Goal: Information Seeking & Learning: Learn about a topic

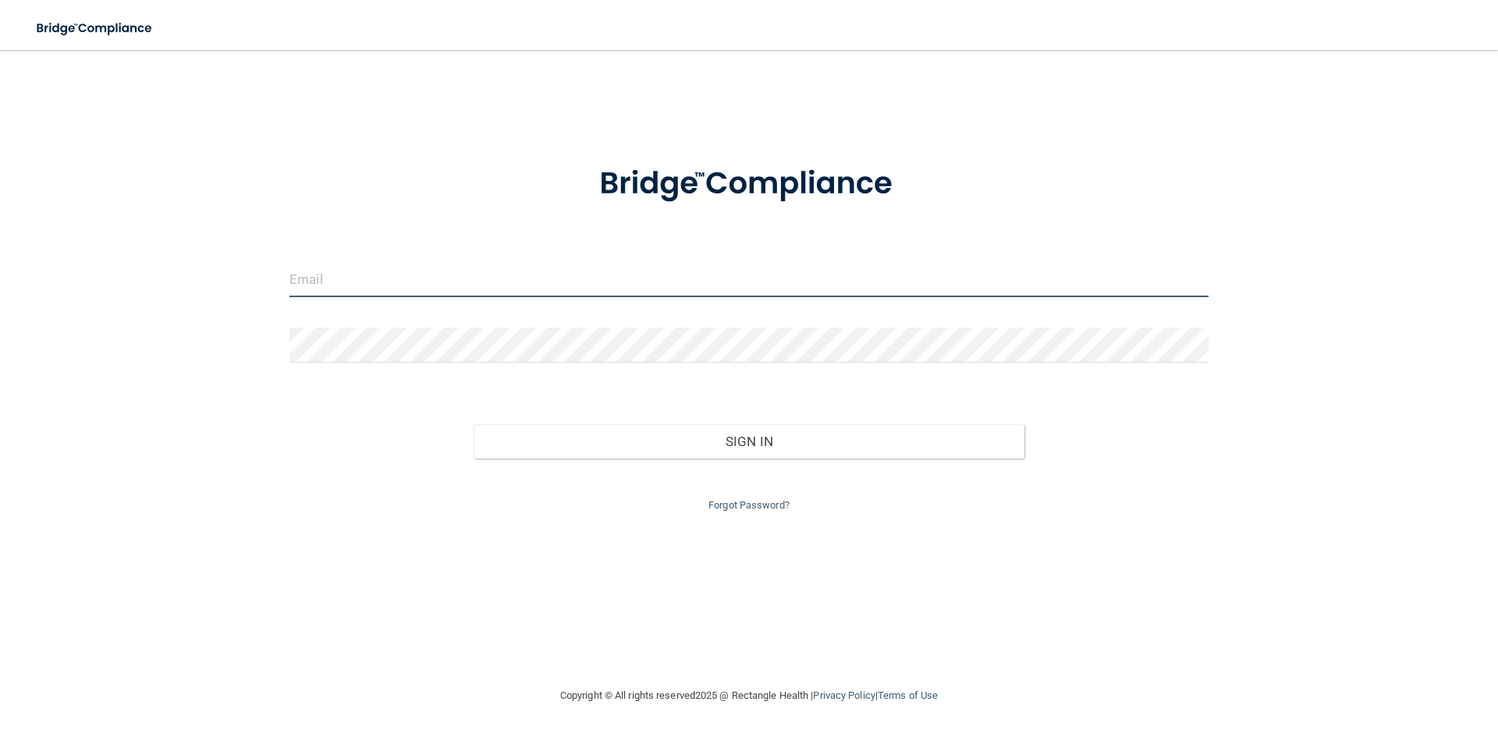
click at [485, 280] on input "email" at bounding box center [748, 279] width 919 height 35
type input "[EMAIL_ADDRESS][DOMAIN_NAME]"
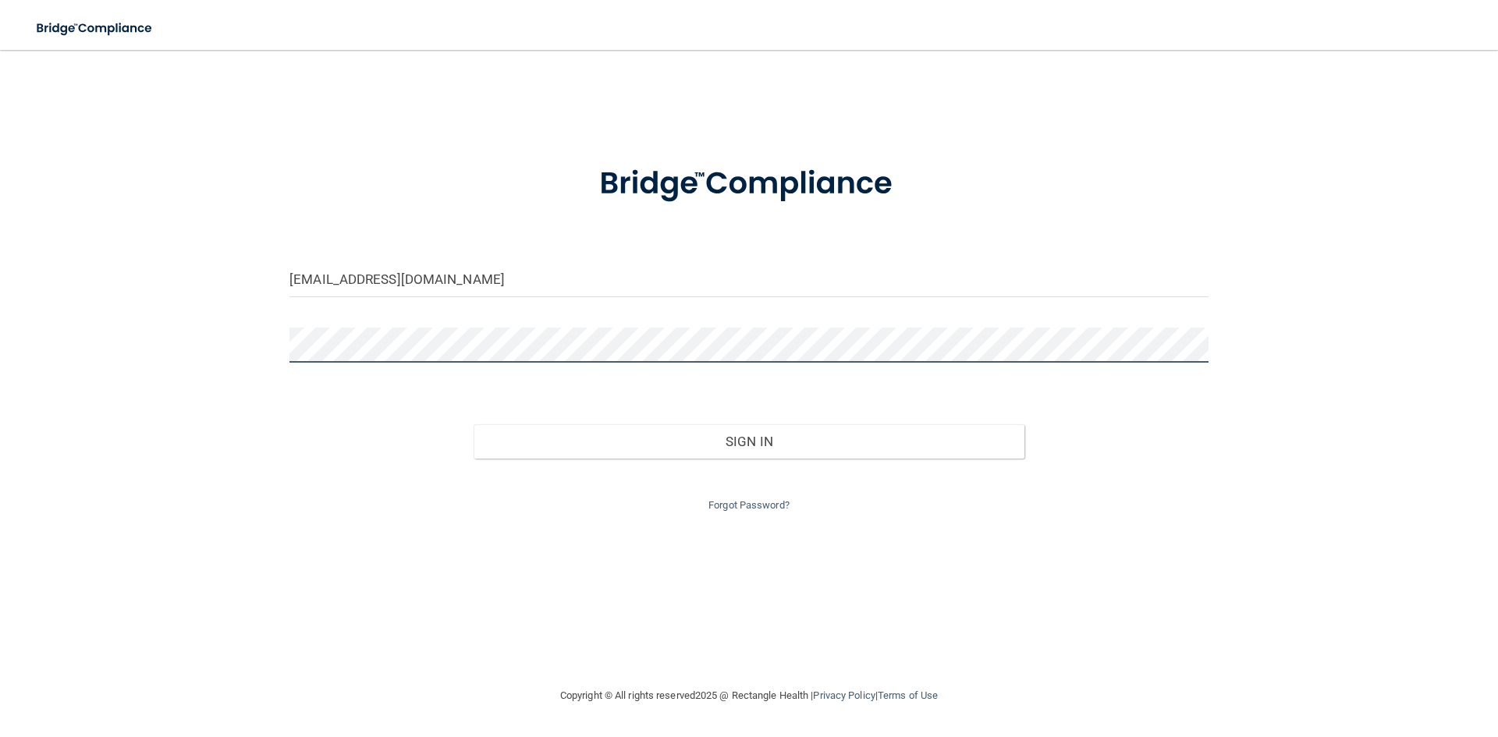
click at [474, 424] on button "Sign In" at bounding box center [750, 441] width 552 height 34
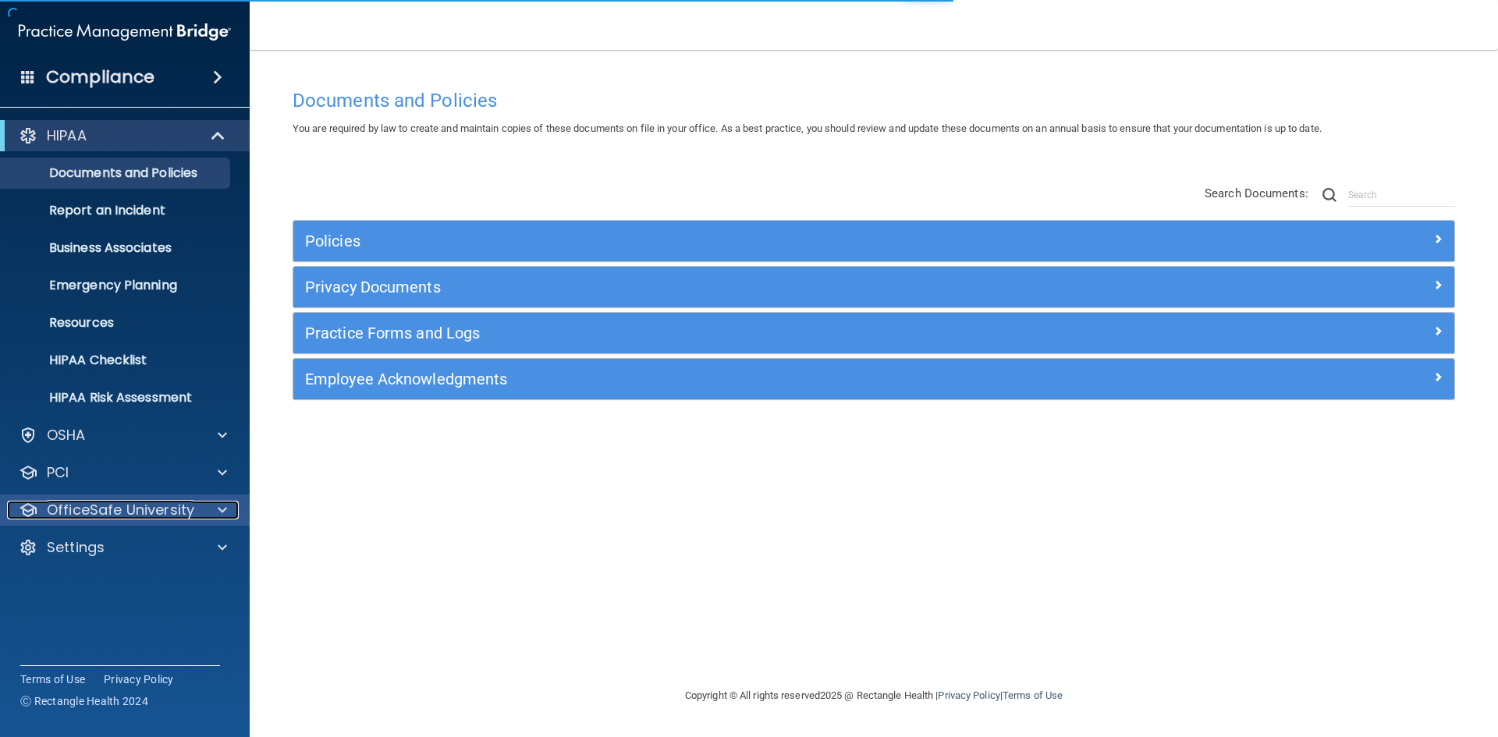
click at [220, 512] on span at bounding box center [222, 510] width 9 height 19
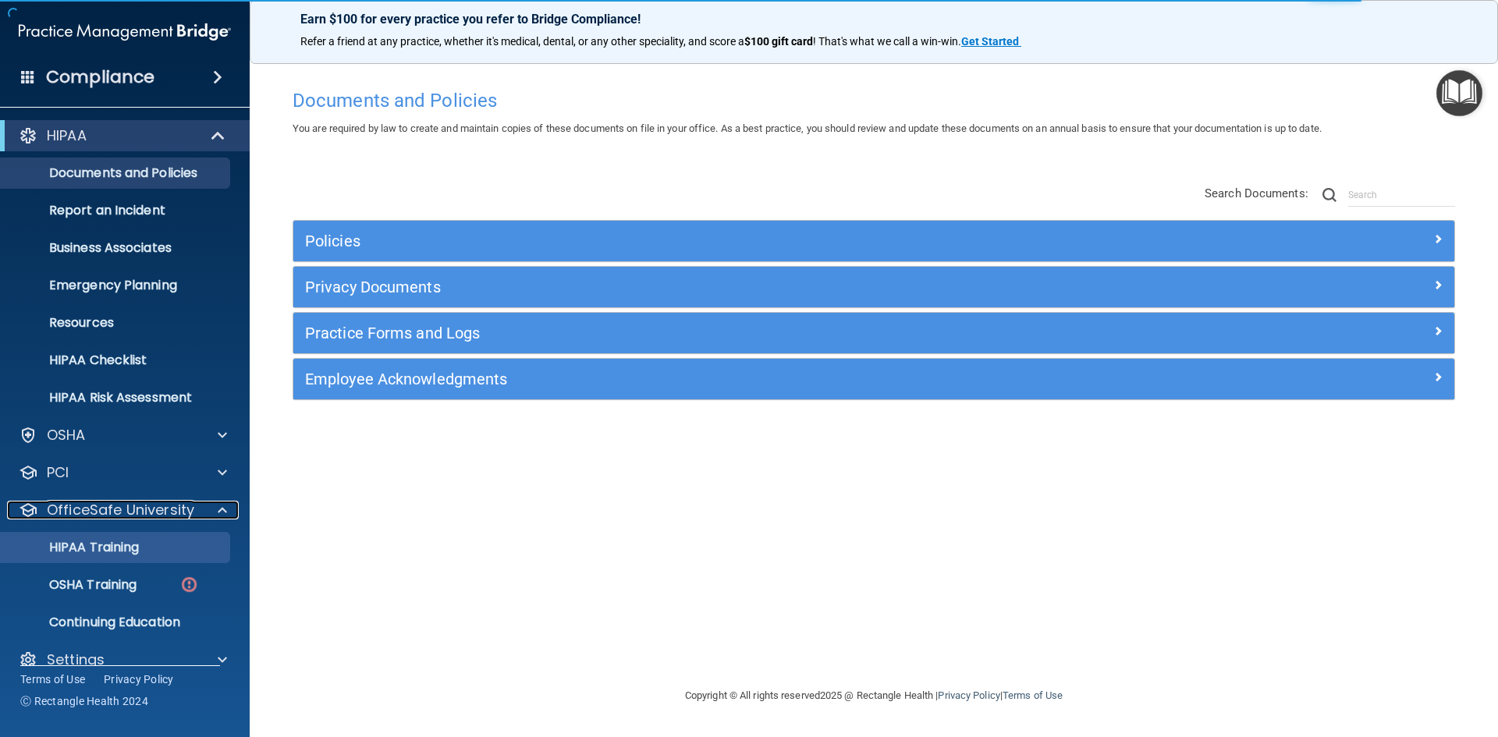
scroll to position [23, 0]
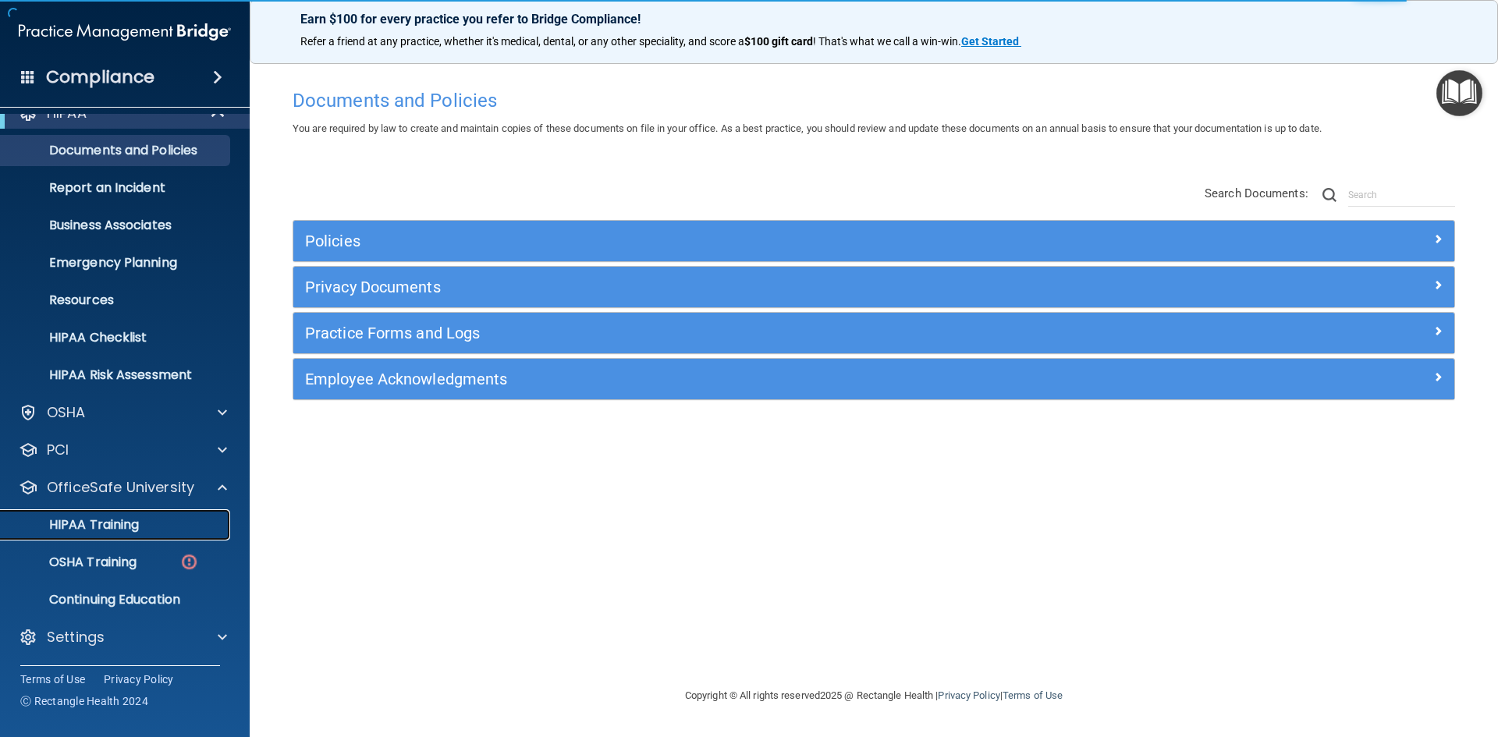
click at [154, 524] on div "HIPAA Training" at bounding box center [116, 525] width 213 height 16
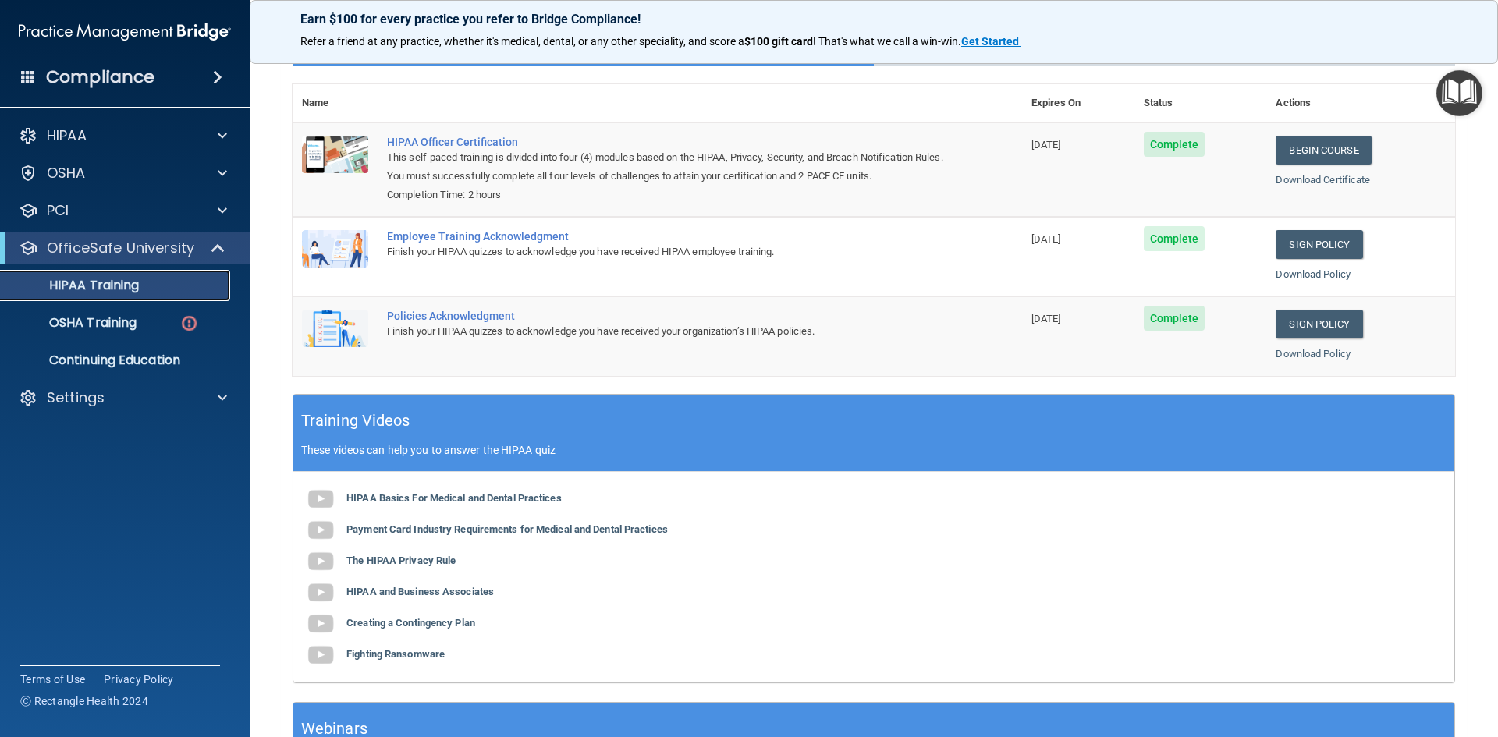
scroll to position [138, 0]
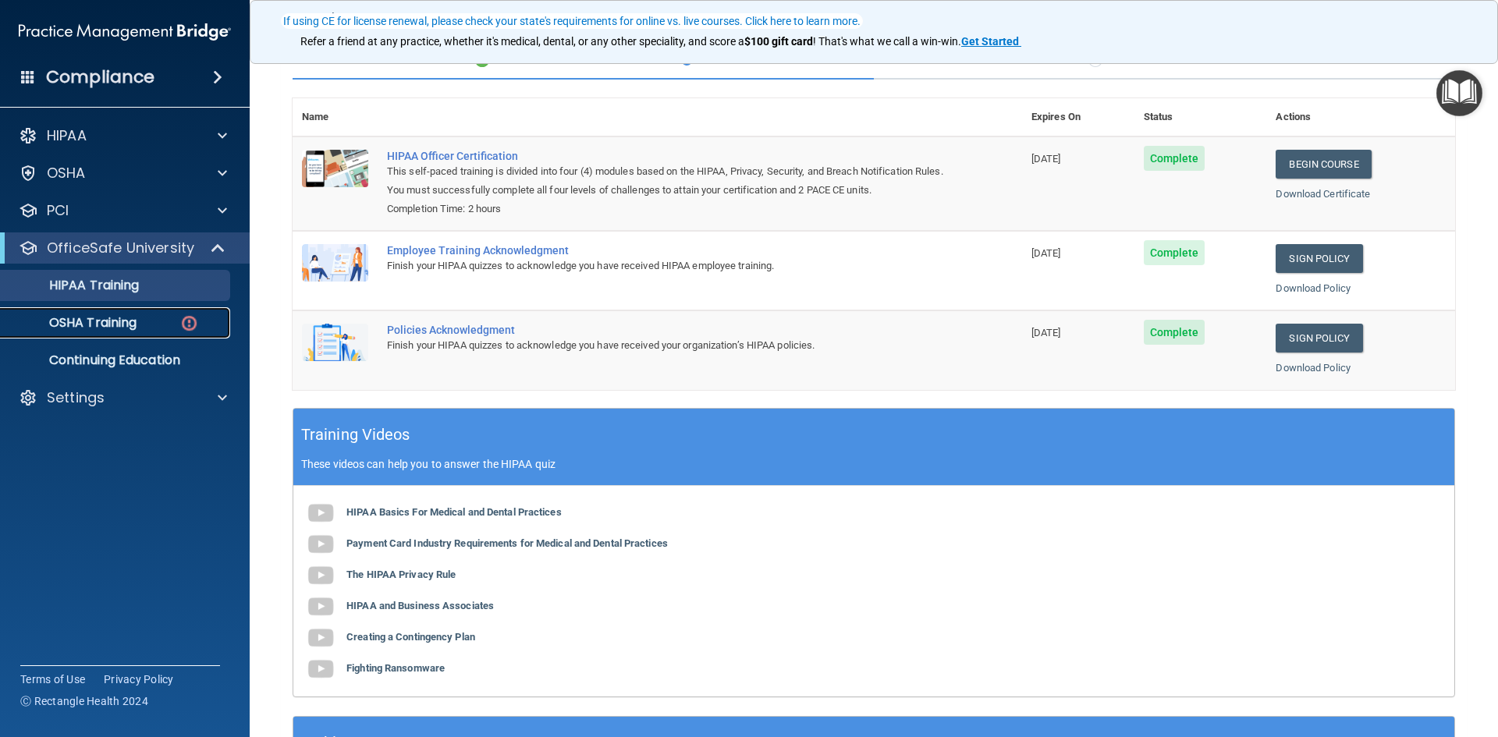
click at [108, 320] on p "OSHA Training" at bounding box center [73, 323] width 126 height 16
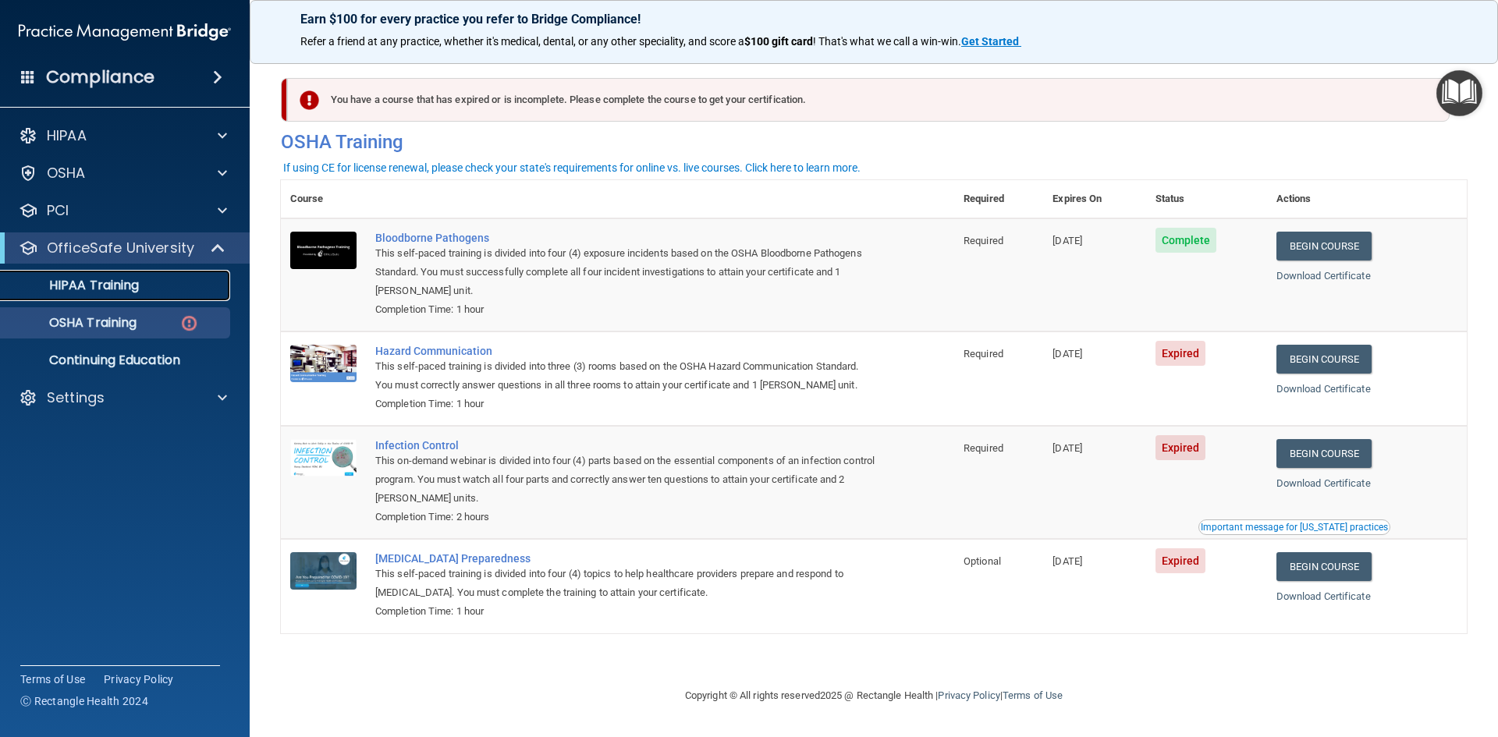
click at [114, 288] on p "HIPAA Training" at bounding box center [74, 286] width 129 height 16
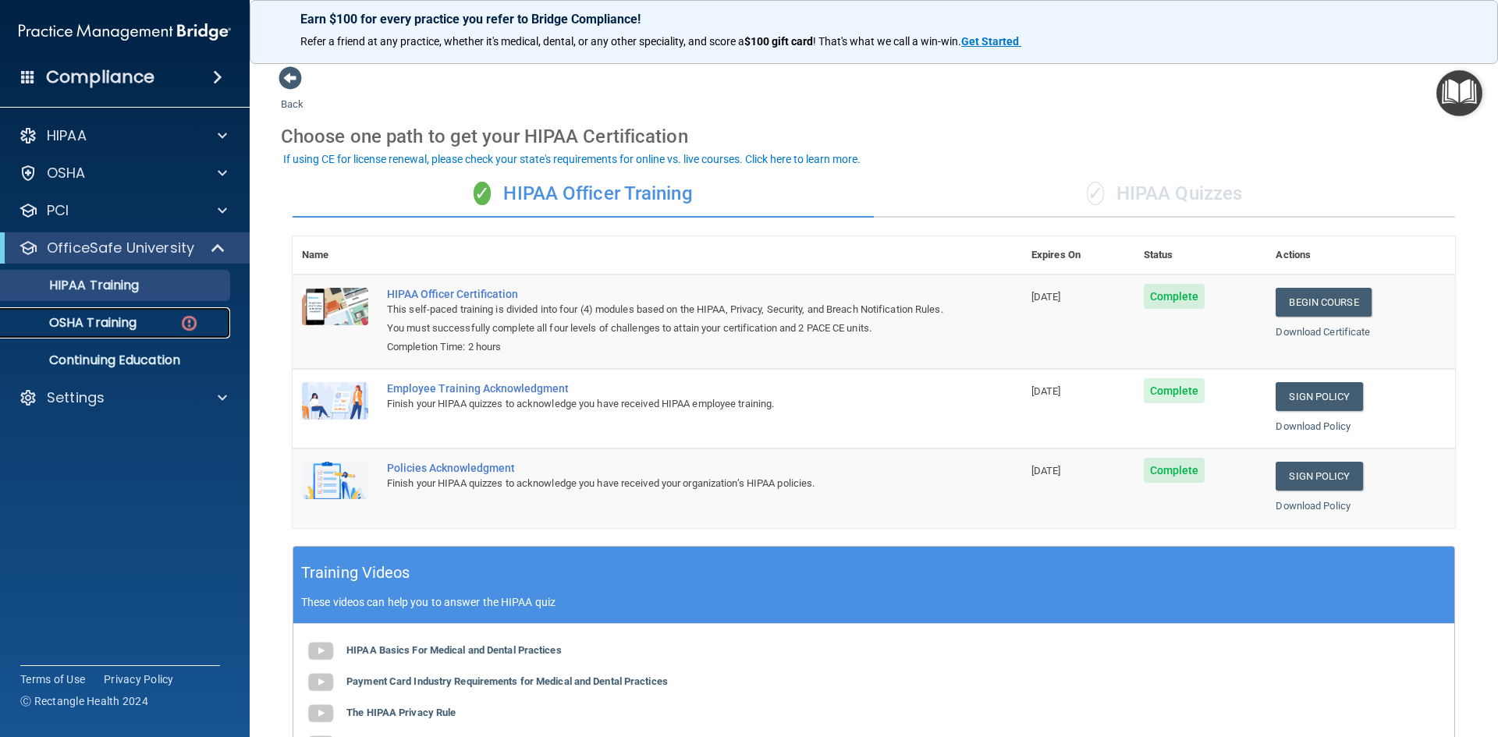
click at [117, 328] on p "OSHA Training" at bounding box center [73, 323] width 126 height 16
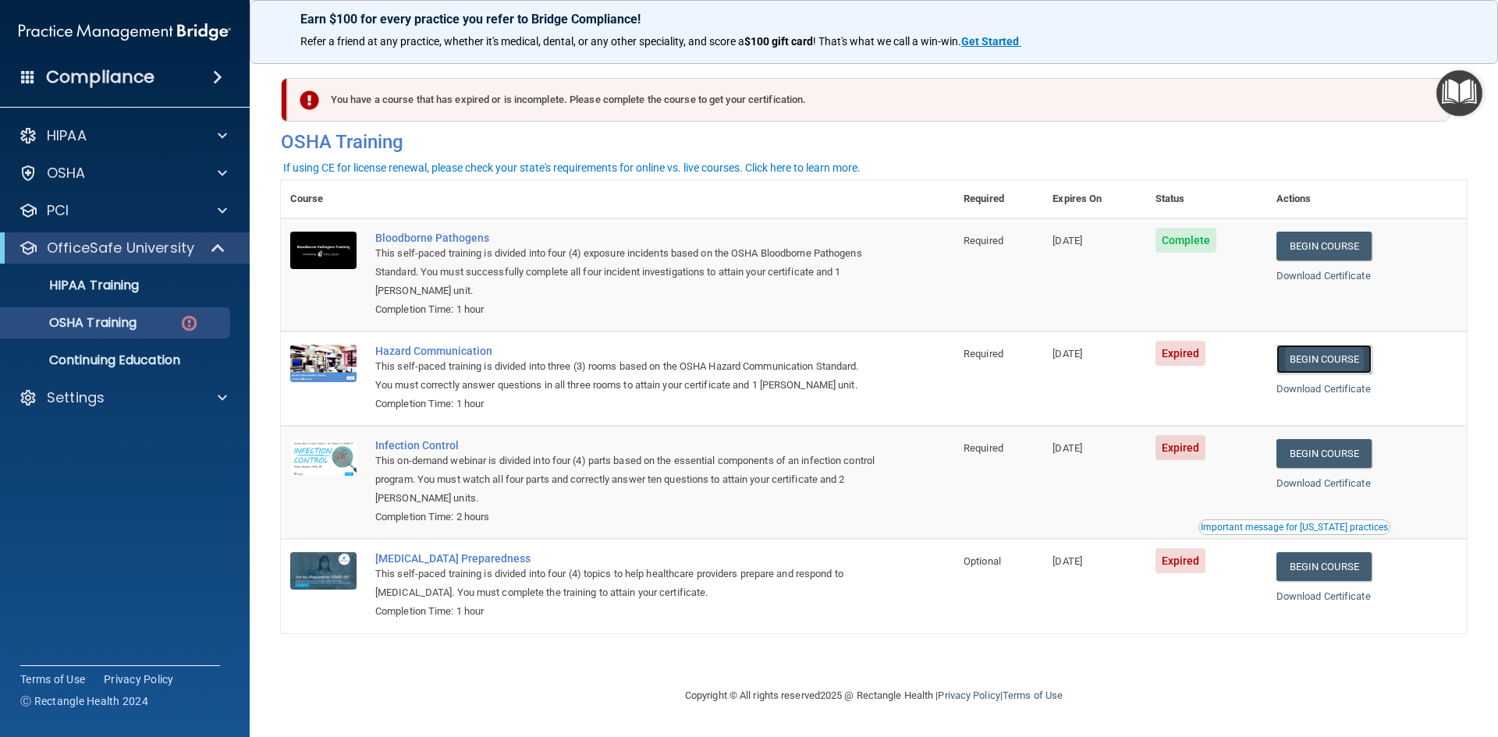
click at [1336, 363] on link "Begin Course" at bounding box center [1323, 359] width 95 height 29
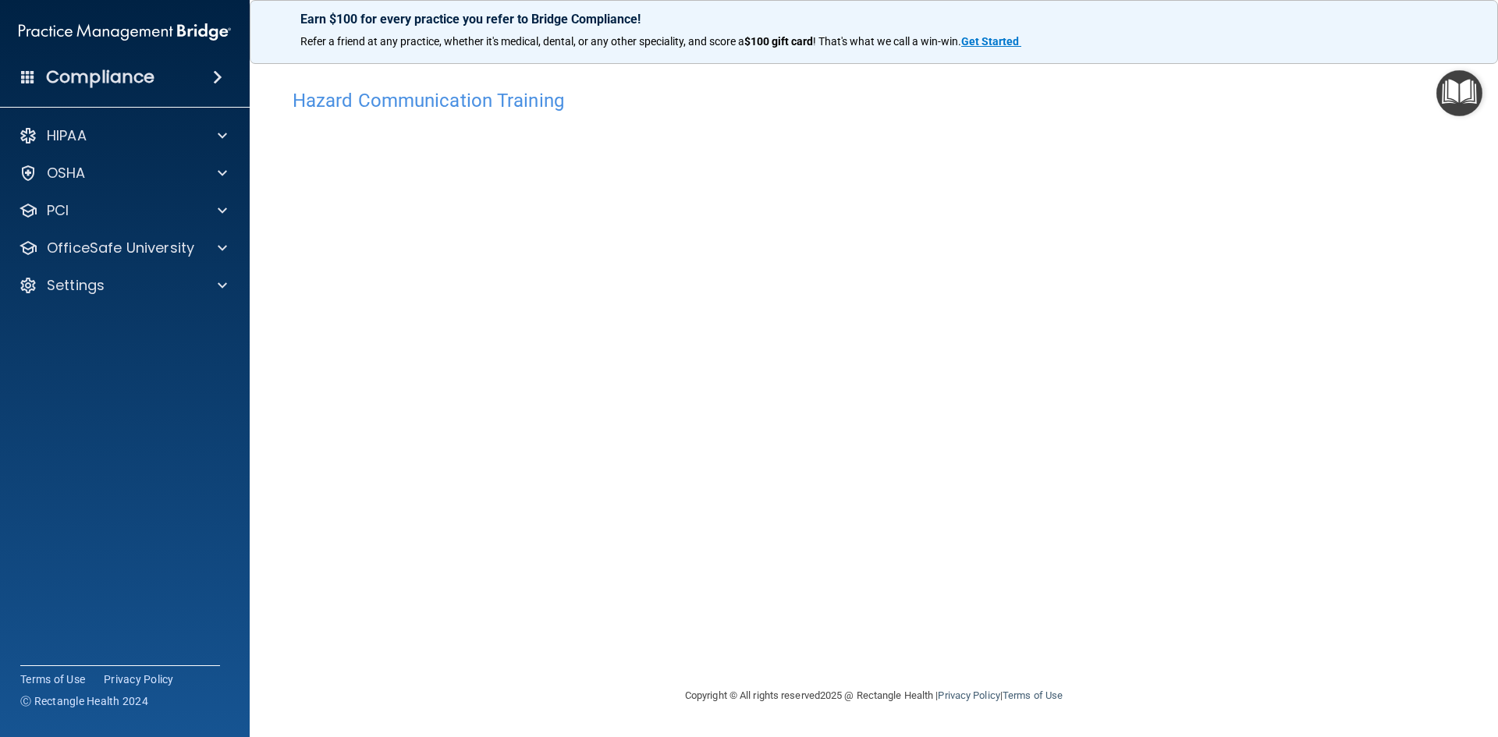
click at [1447, 94] on img "Open Resource Center" at bounding box center [1459, 93] width 46 height 46
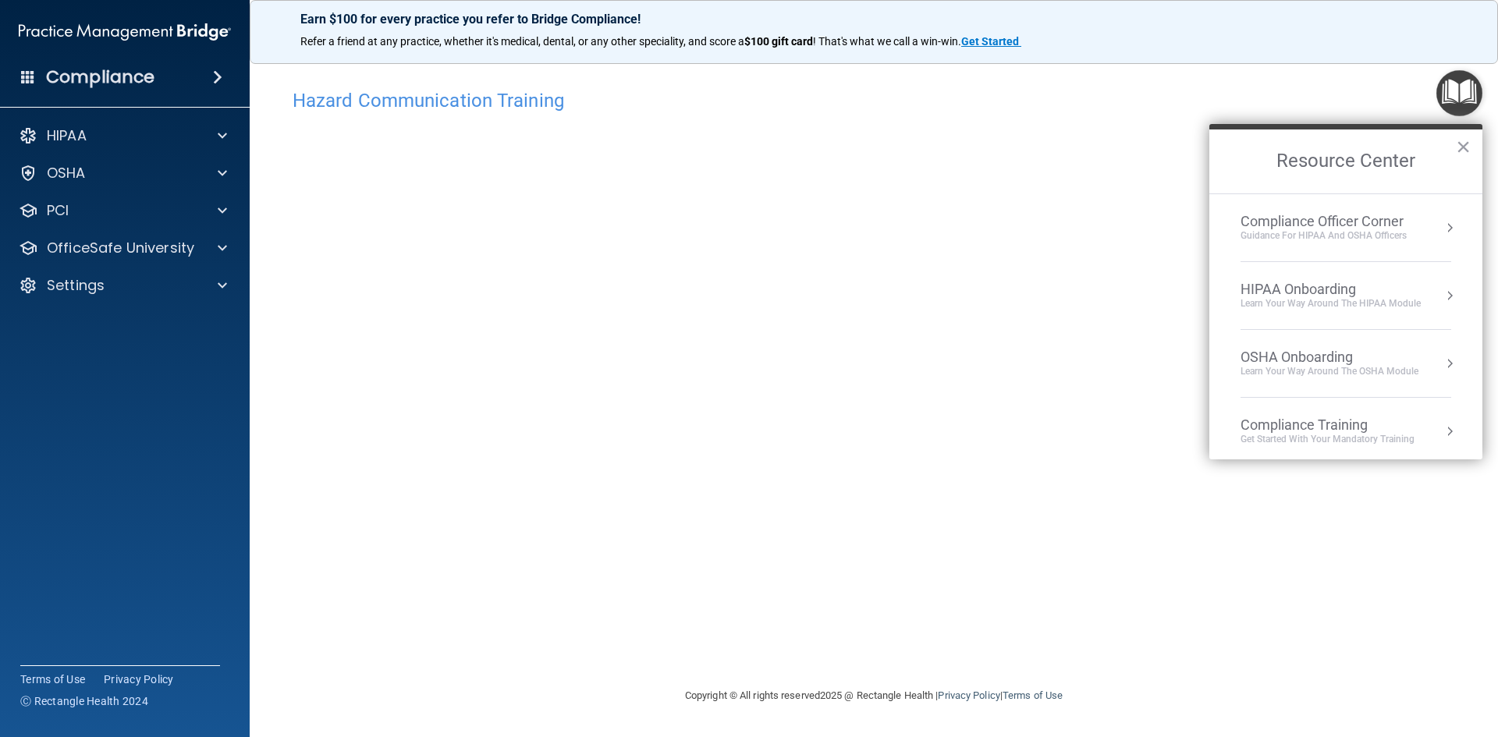
click at [1154, 375] on div "Hazard Communication Training This course doesn’t expire until 11/30/2023. Are …" at bounding box center [874, 383] width 1186 height 605
click at [1467, 146] on button "×" at bounding box center [1463, 146] width 15 height 25
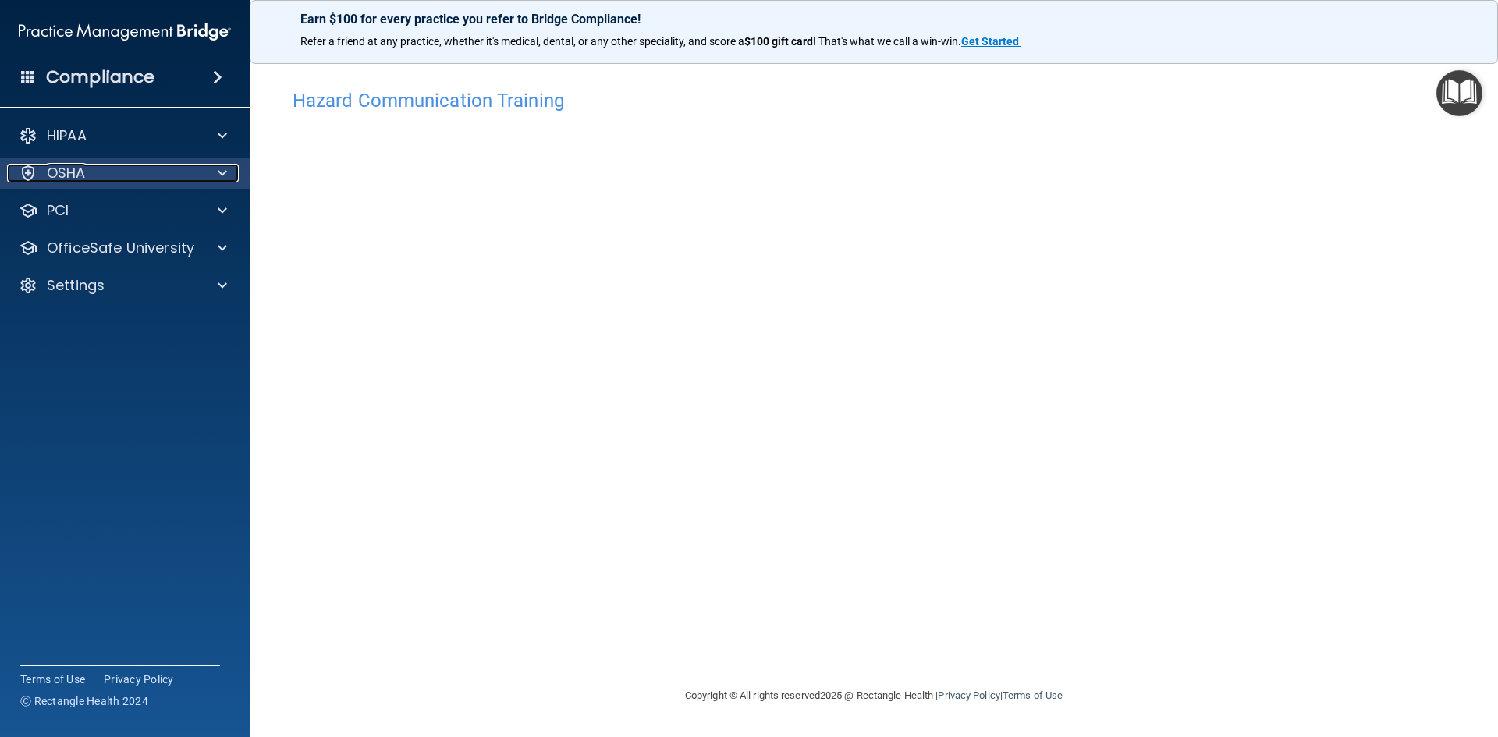
click at [146, 178] on div "OSHA" at bounding box center [103, 173] width 193 height 19
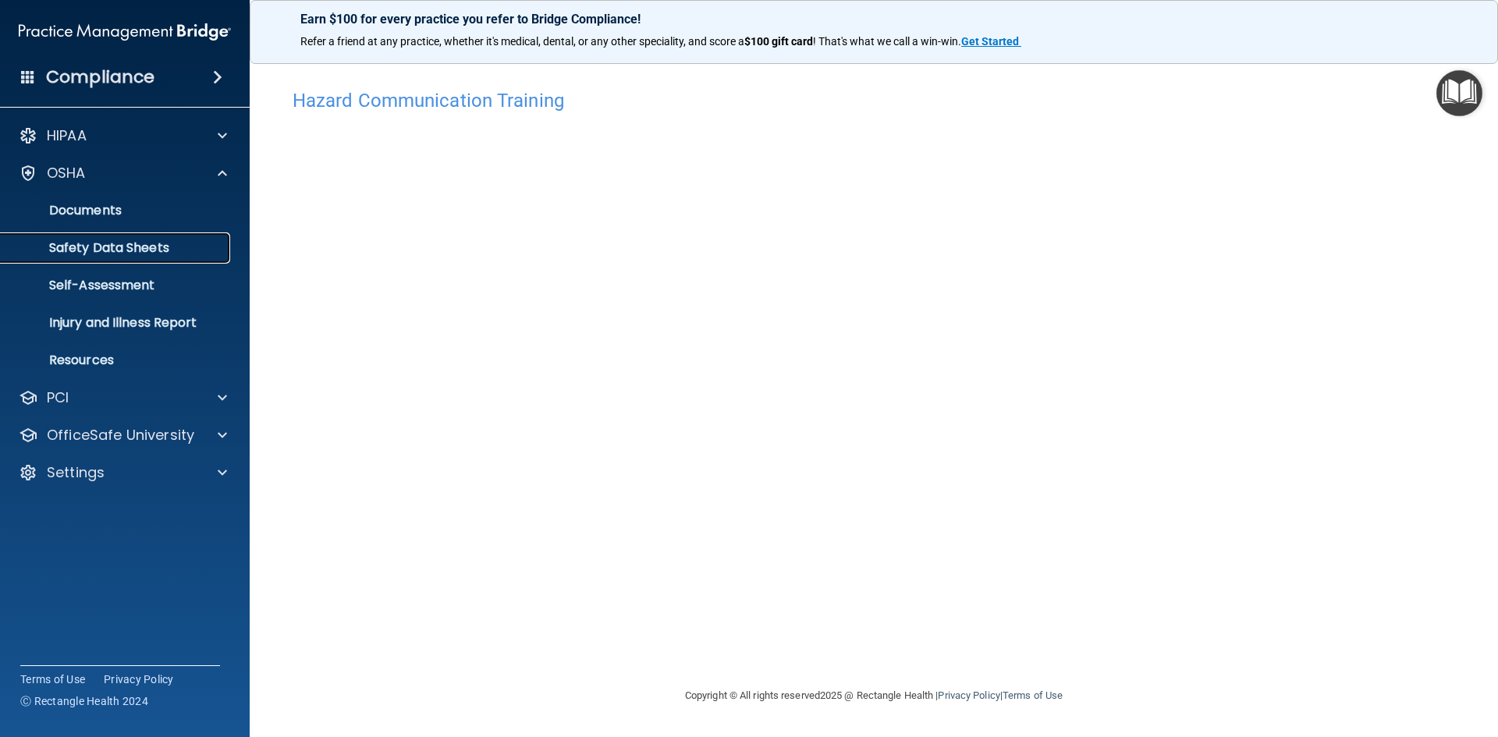
click at [100, 257] on link "Safety Data Sheets" at bounding box center [107, 247] width 246 height 31
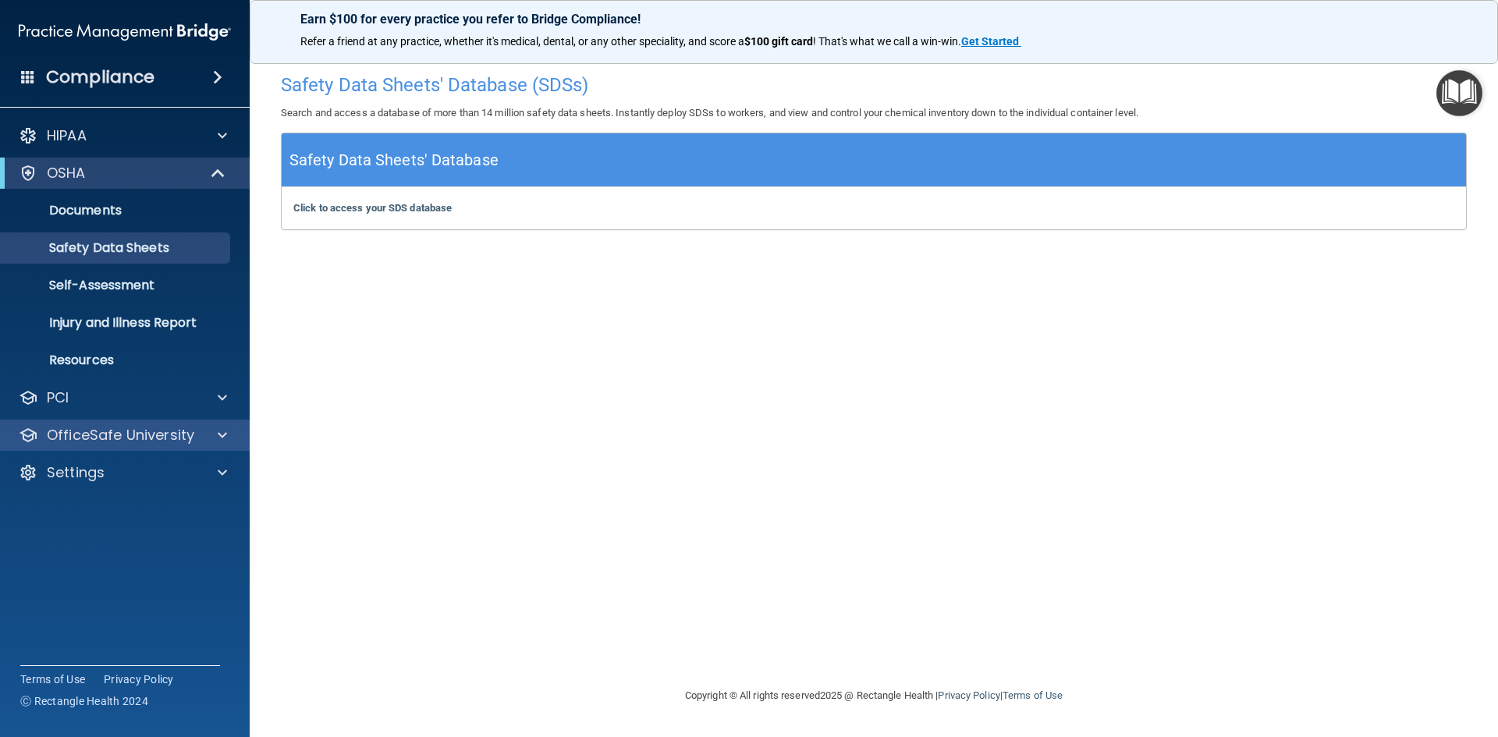
click at [165, 448] on div "OfficeSafe University" at bounding box center [125, 435] width 250 height 31
click at [216, 434] on div at bounding box center [220, 435] width 39 height 19
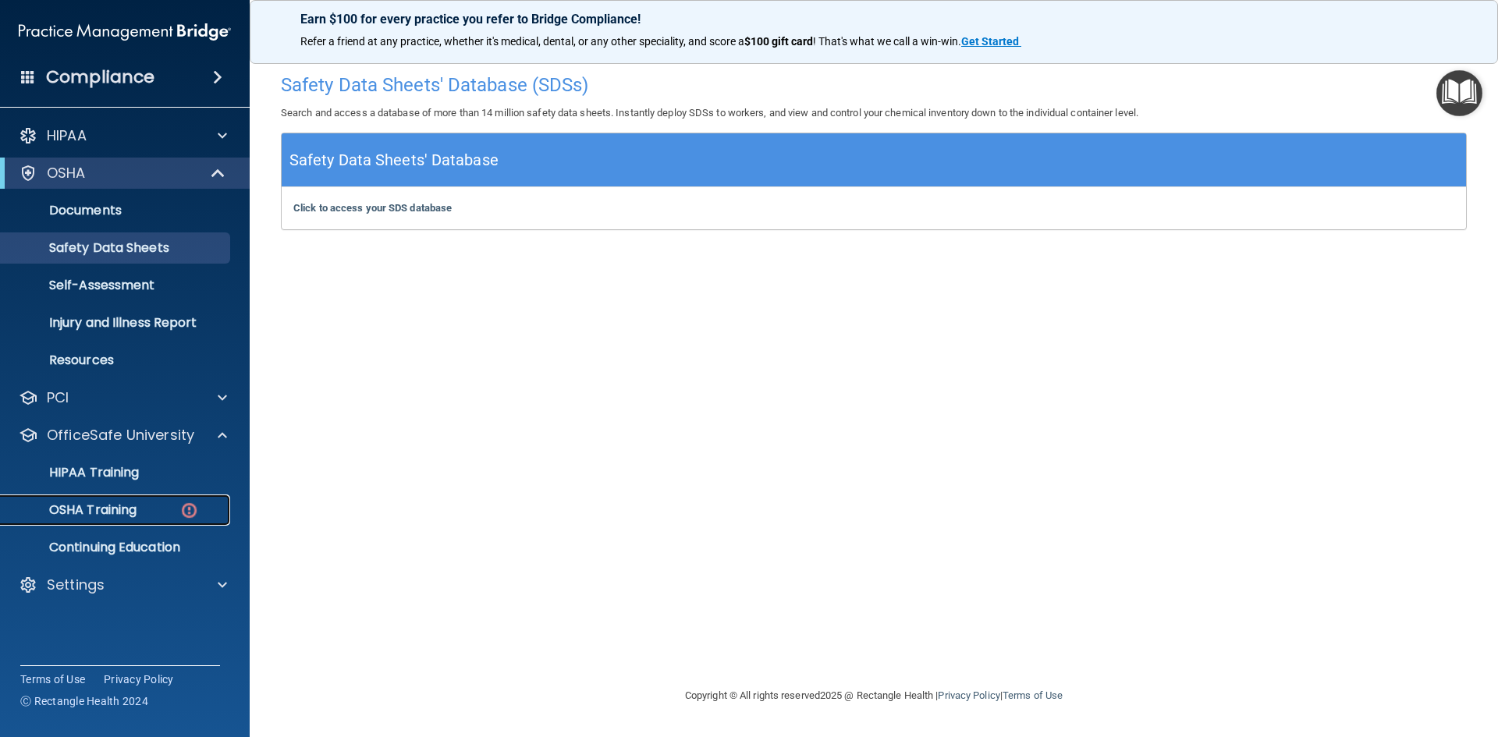
click at [122, 508] on p "OSHA Training" at bounding box center [73, 510] width 126 height 16
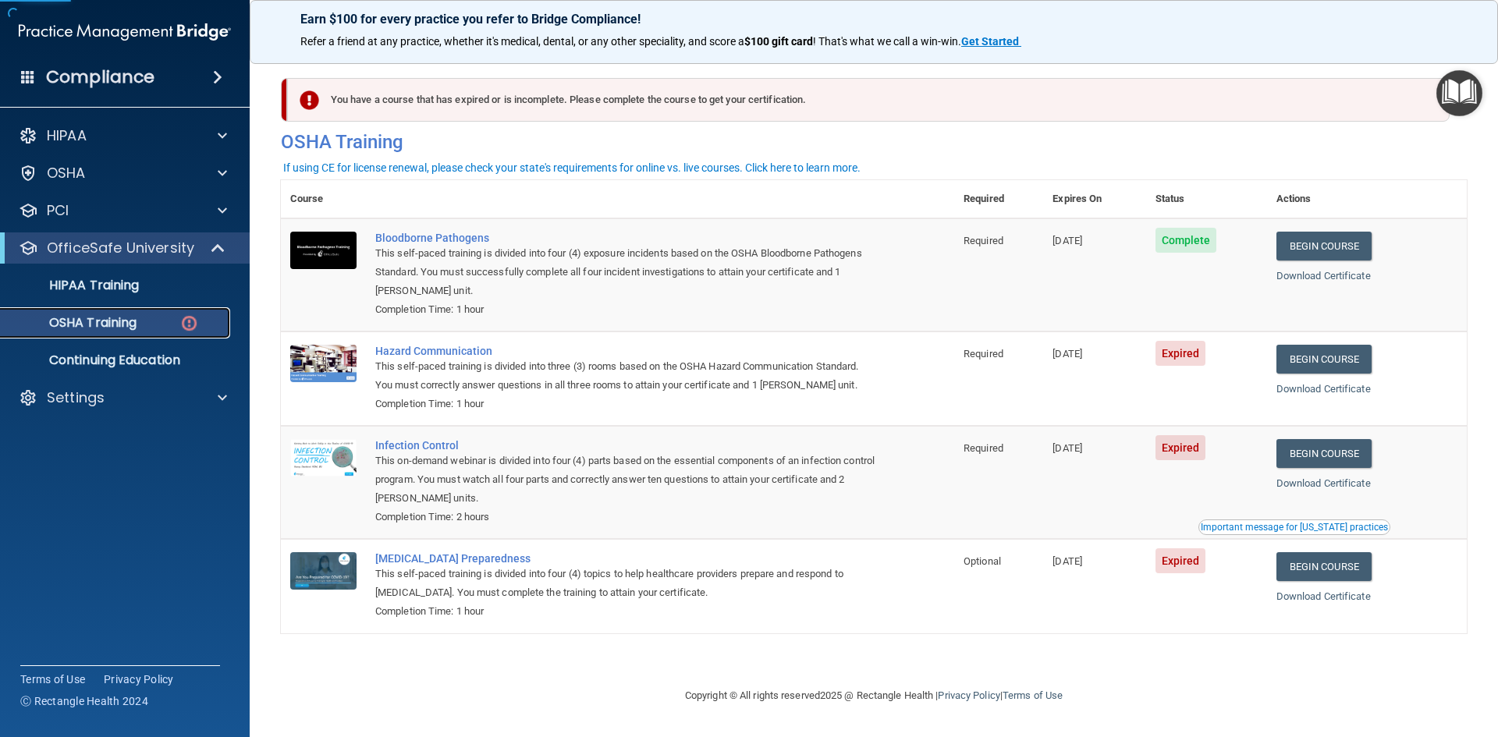
click at [147, 318] on div "OSHA Training" at bounding box center [116, 323] width 213 height 16
click at [1329, 358] on link "Begin Course" at bounding box center [1323, 359] width 95 height 29
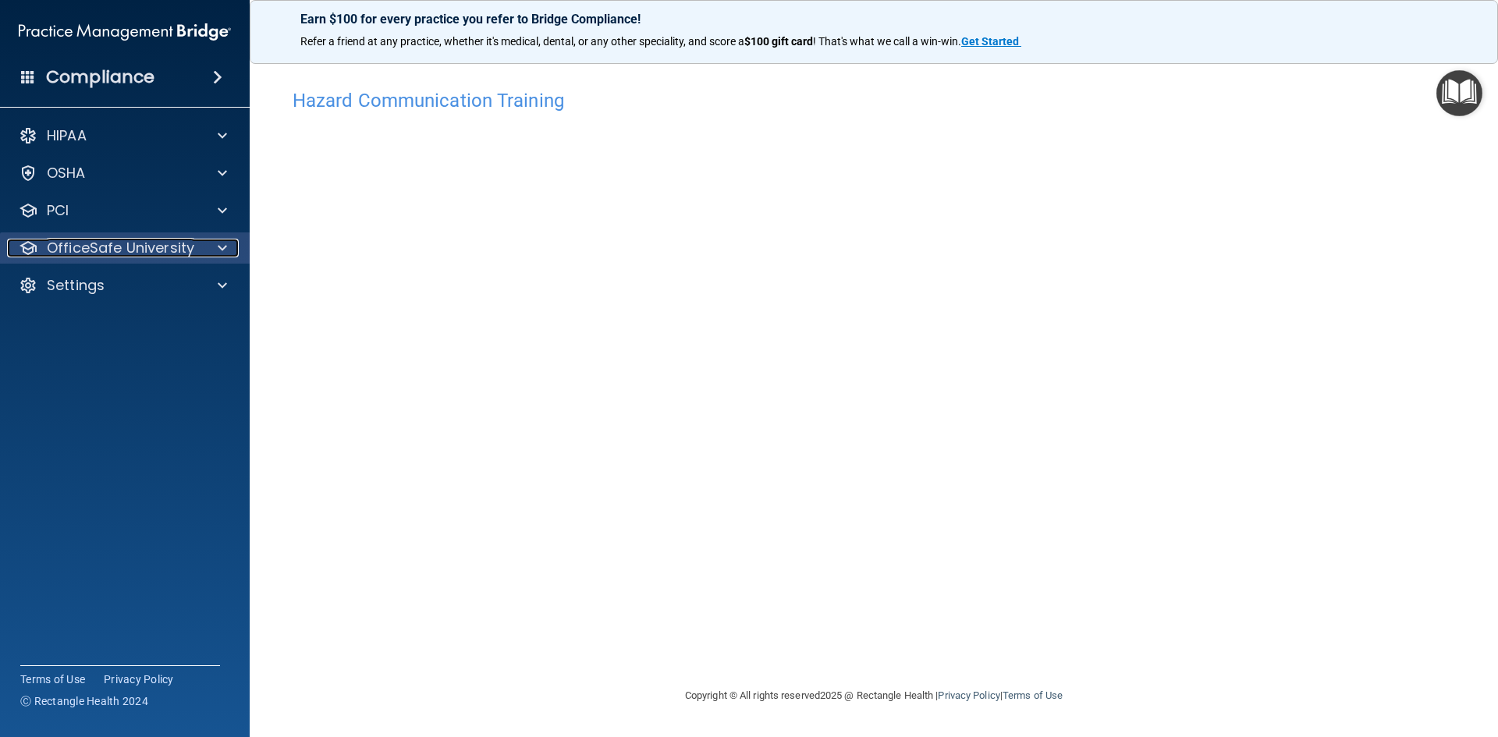
click at [135, 249] on p "OfficeSafe University" at bounding box center [120, 248] width 147 height 19
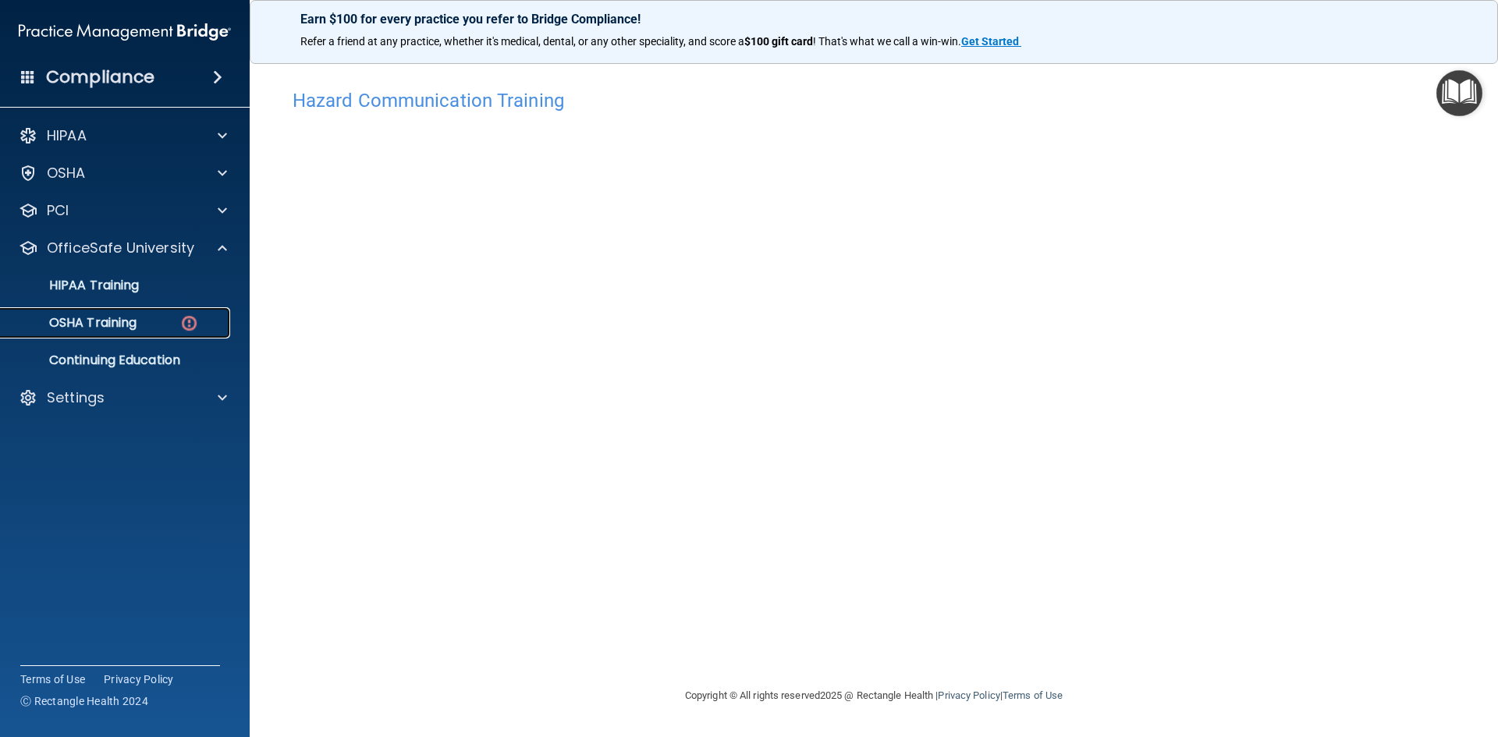
click at [117, 322] on p "OSHA Training" at bounding box center [73, 323] width 126 height 16
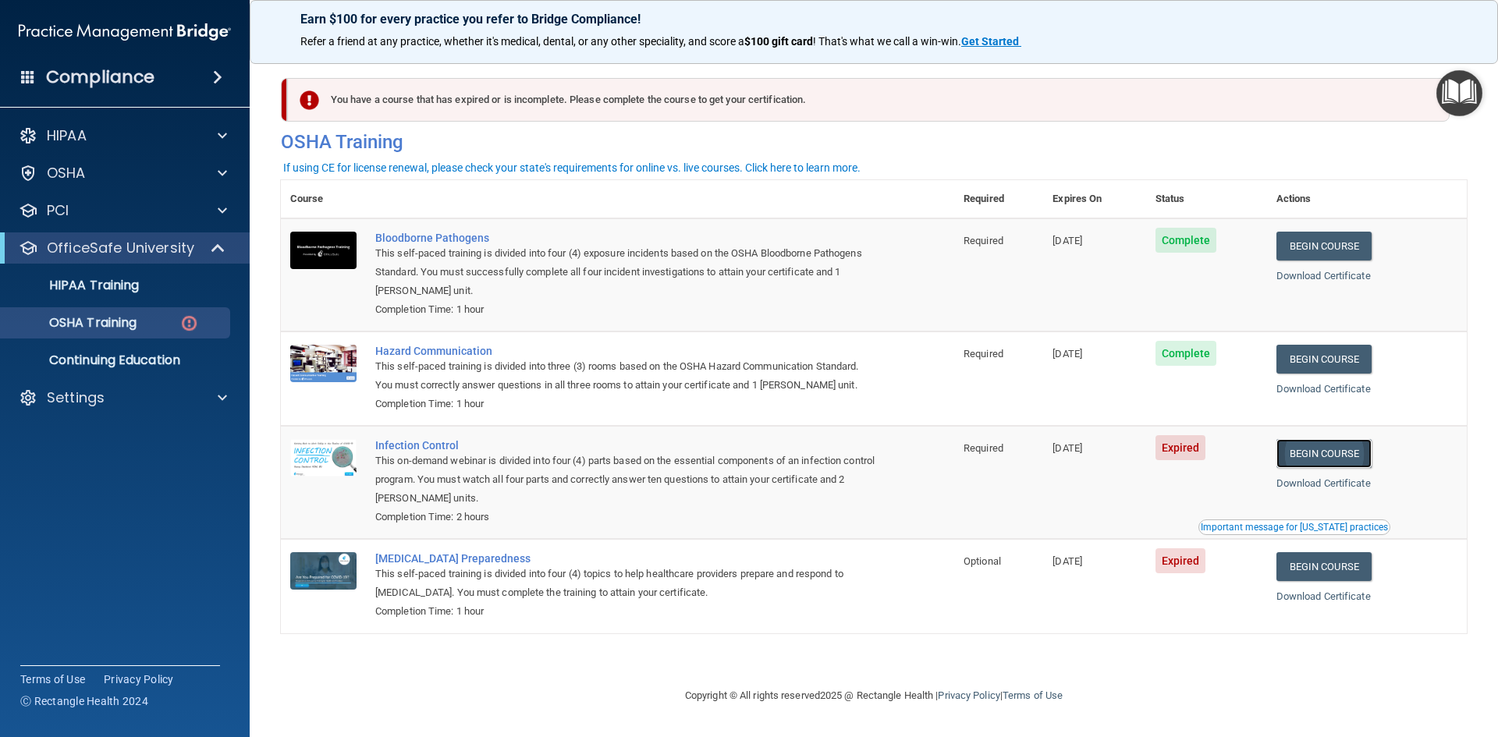
click at [1326, 454] on link "Begin Course" at bounding box center [1323, 453] width 95 height 29
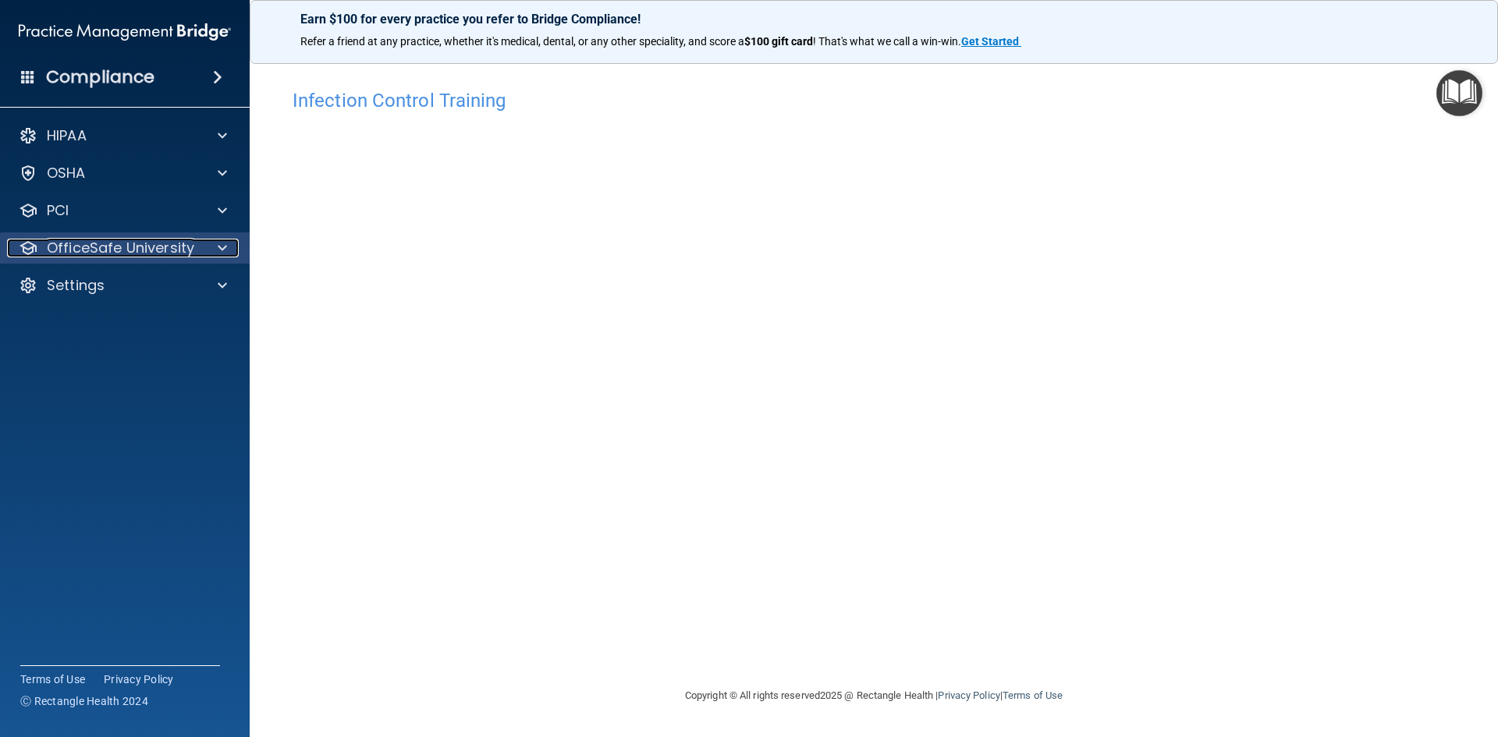
click at [154, 248] on p "OfficeSafe University" at bounding box center [120, 248] width 147 height 19
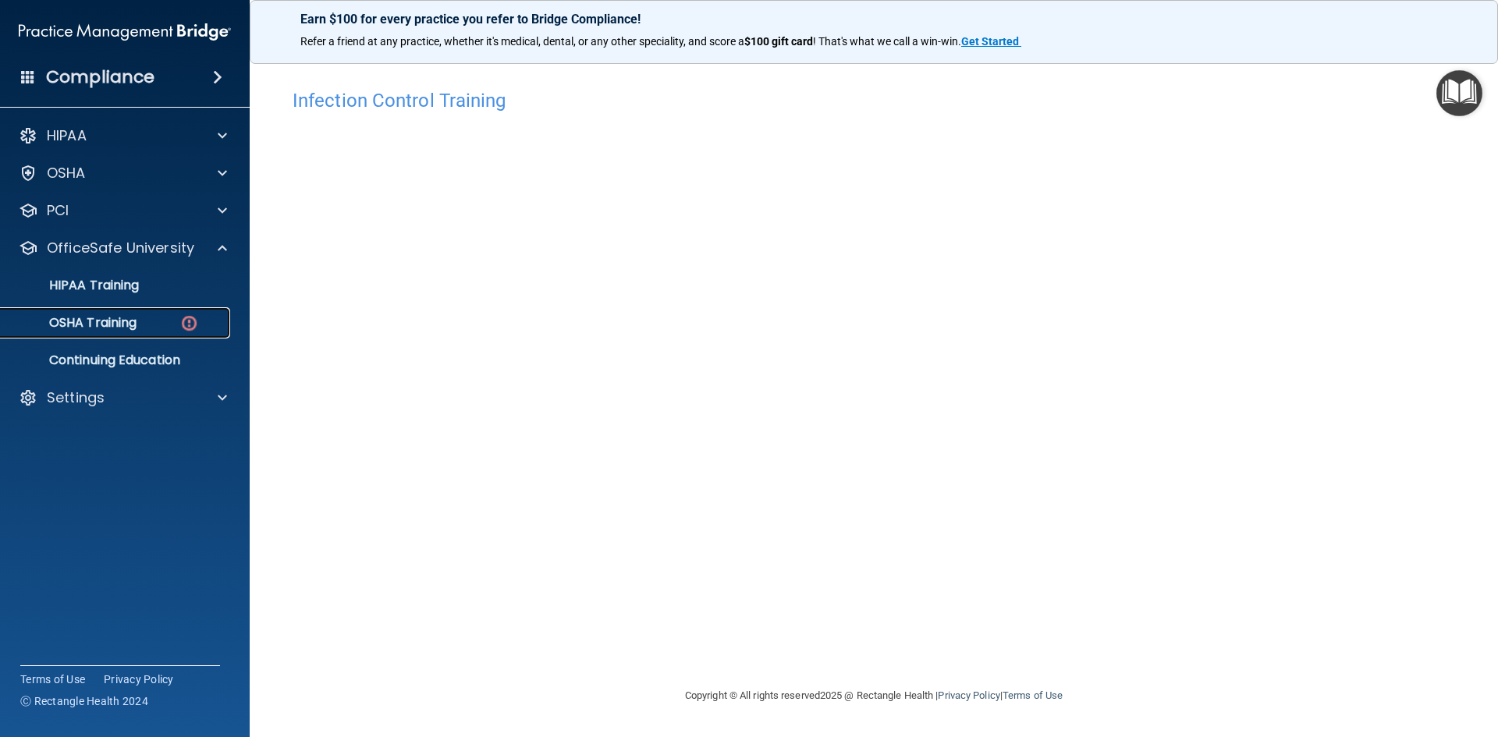
click at [149, 317] on div "OSHA Training" at bounding box center [116, 323] width 213 height 16
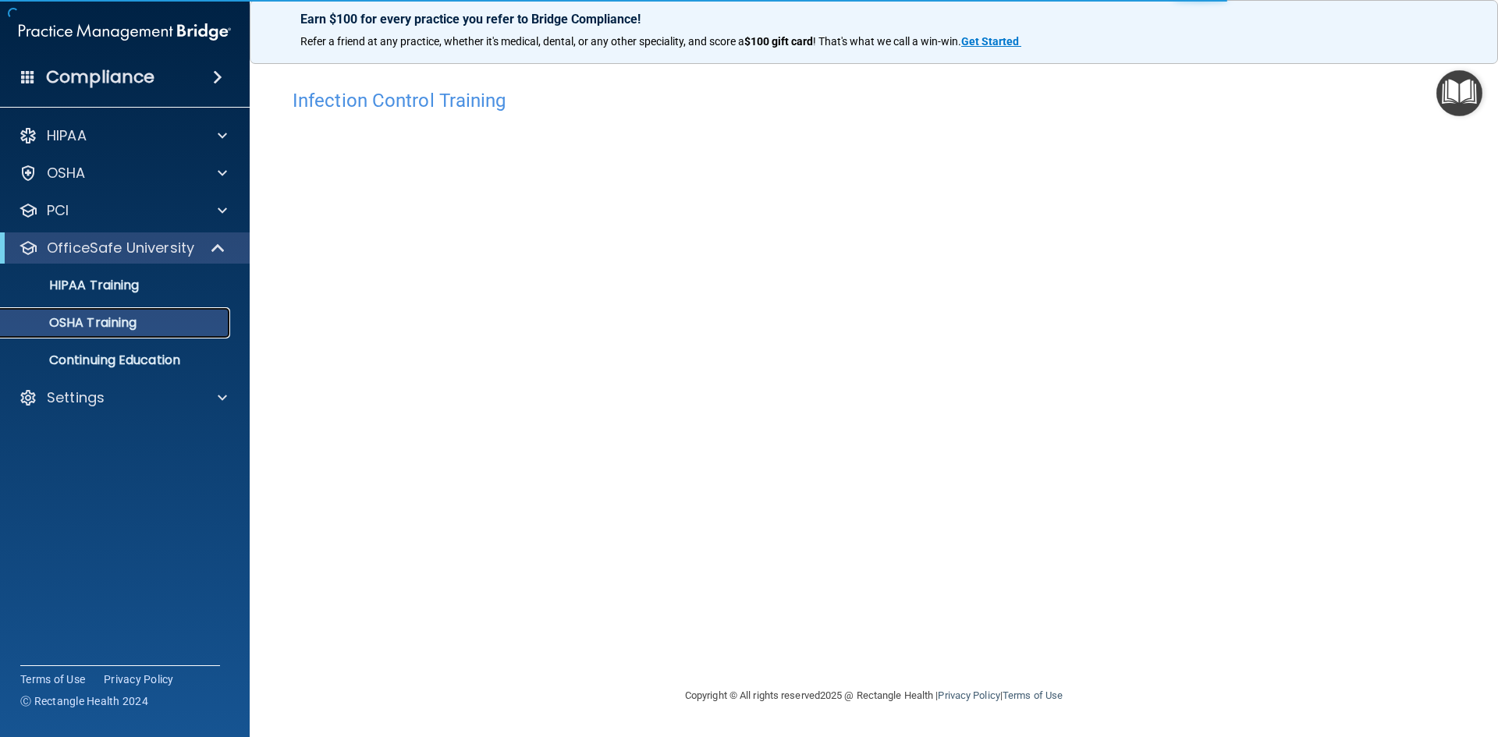
click at [169, 325] on div "OSHA Training" at bounding box center [116, 323] width 213 height 16
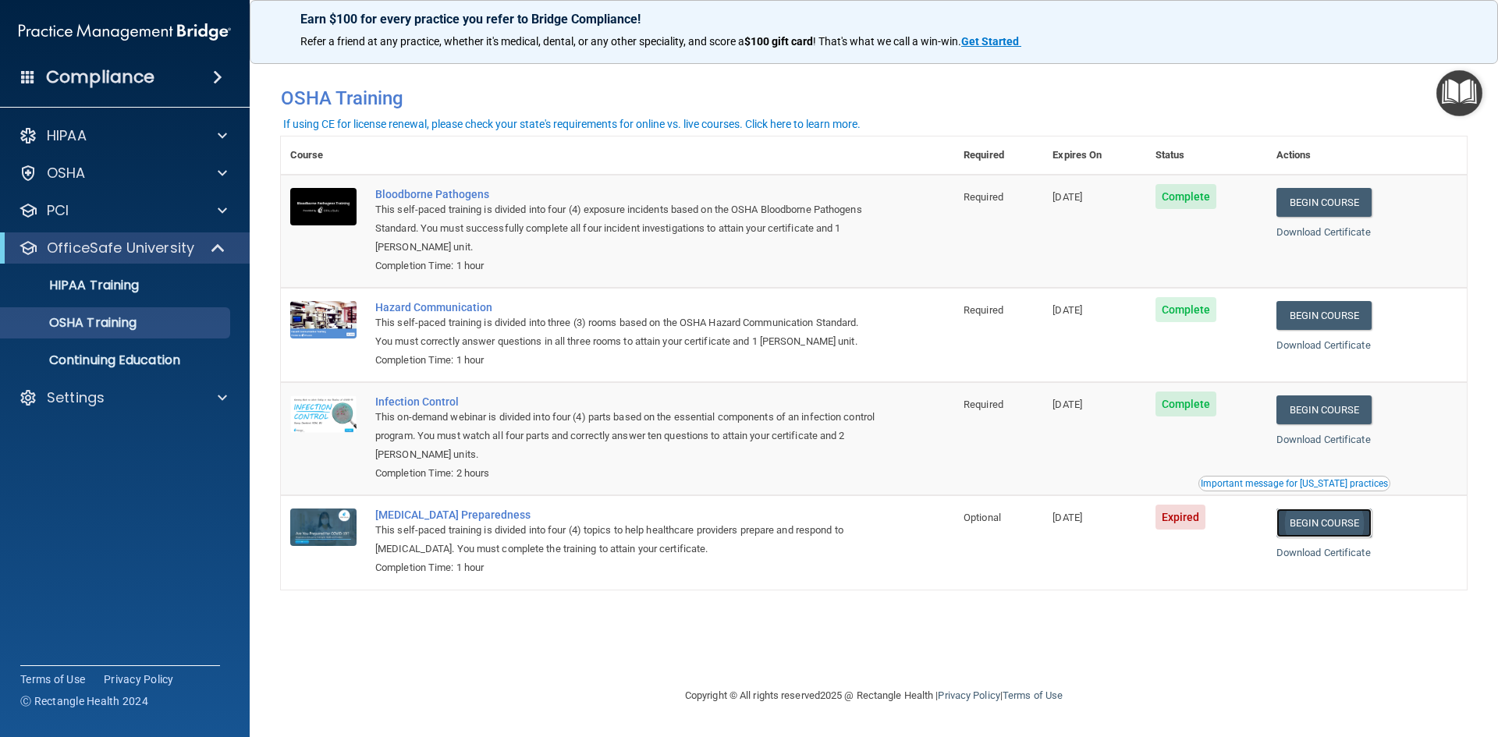
click at [1340, 530] on link "Begin Course" at bounding box center [1323, 523] width 95 height 29
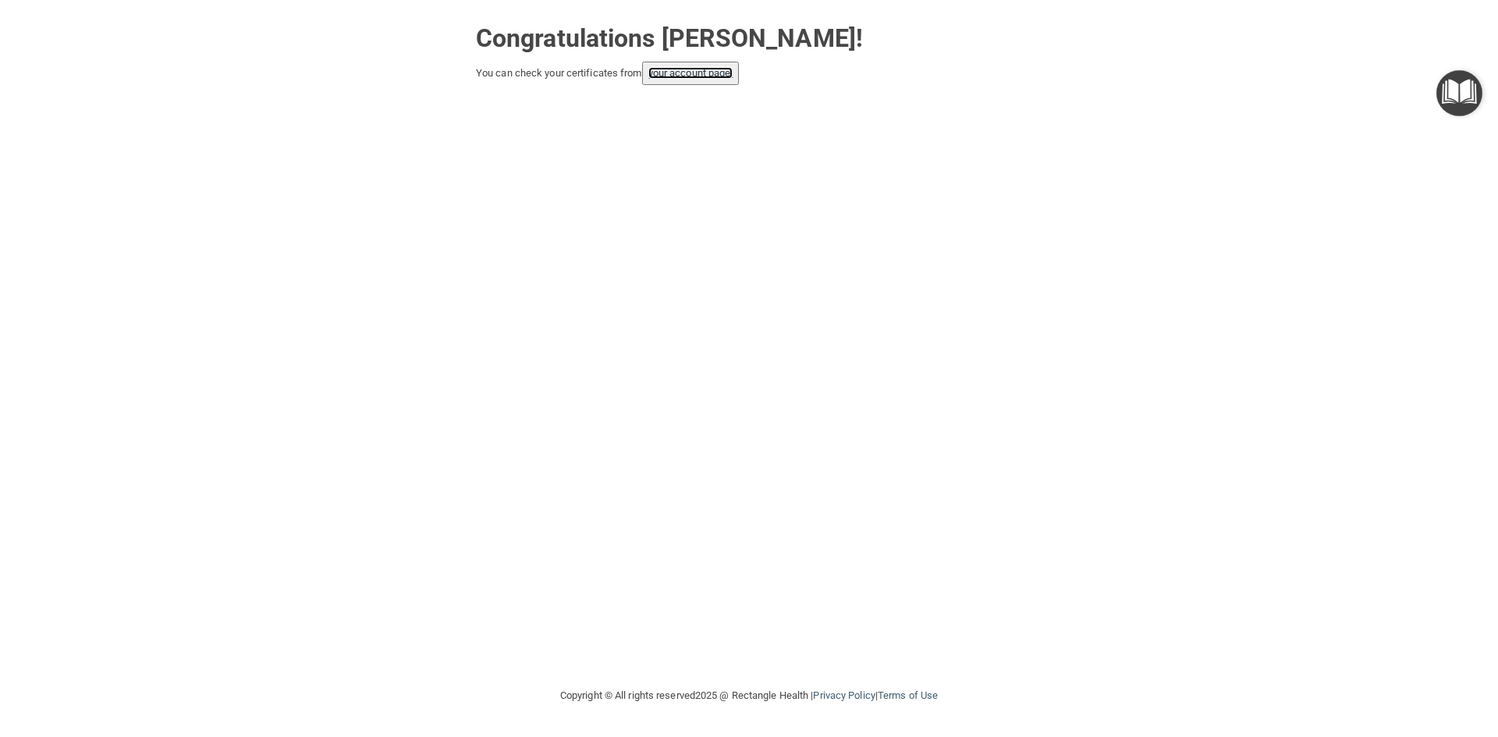
click at [694, 75] on link "your account page!" at bounding box center [690, 73] width 85 height 12
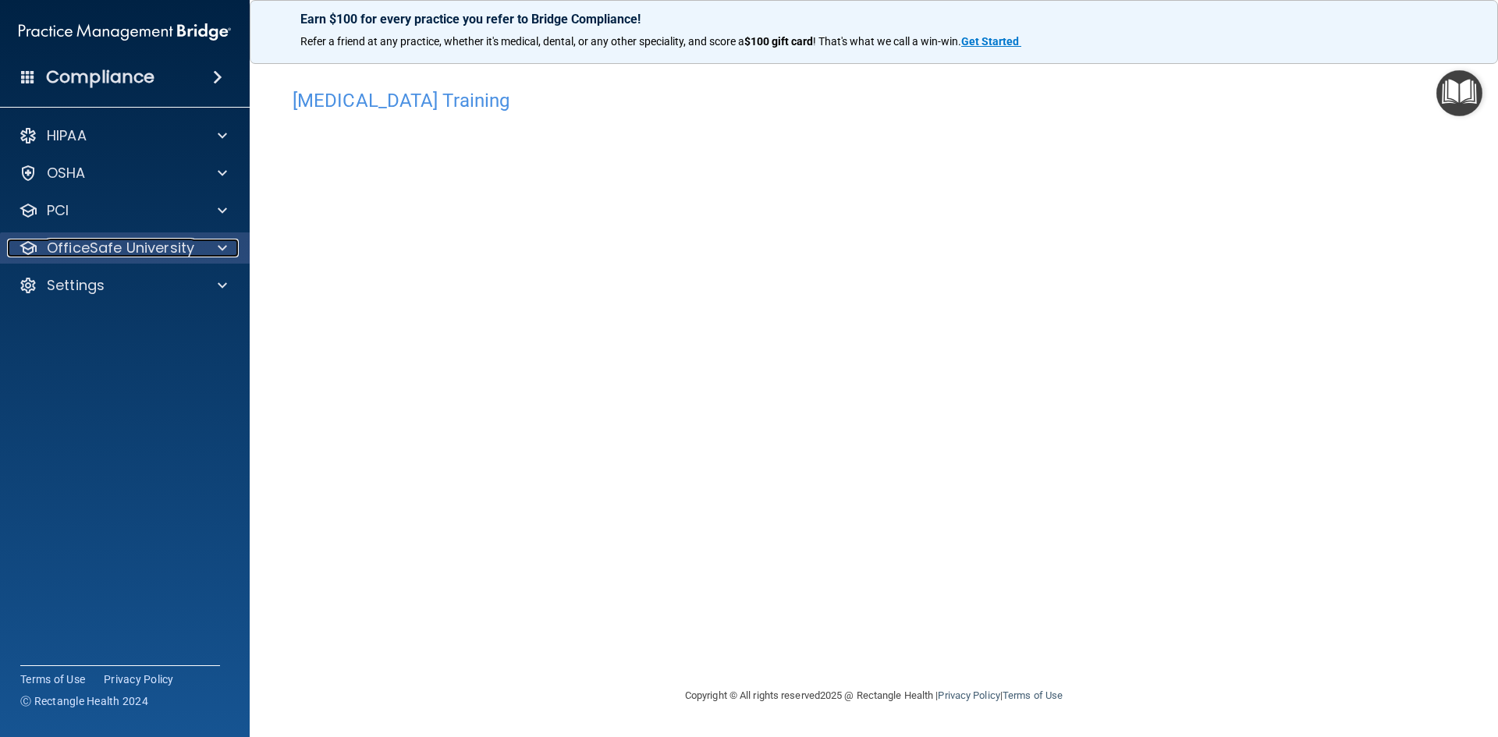
click at [87, 246] on p "OfficeSafe University" at bounding box center [120, 248] width 147 height 19
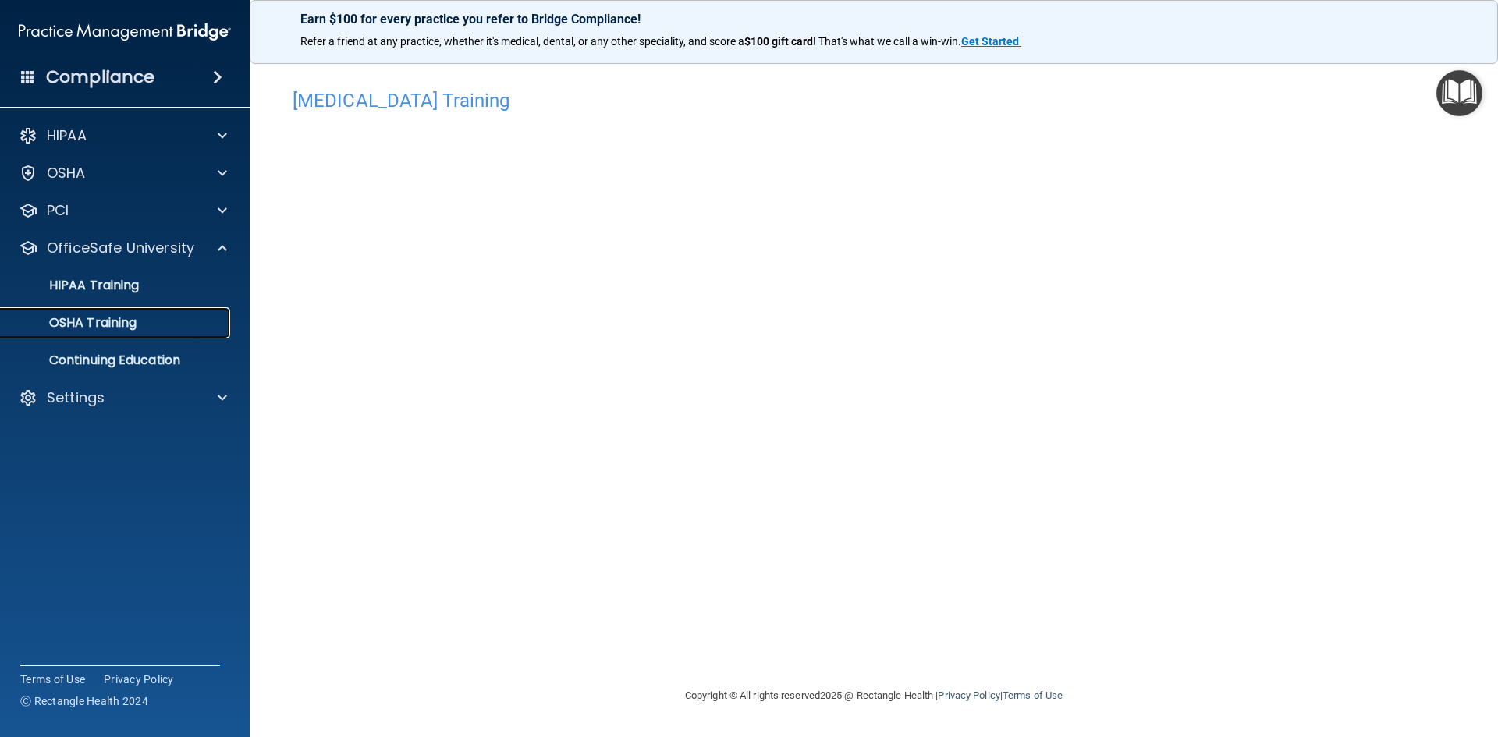
click at [181, 320] on div "OSHA Training" at bounding box center [116, 323] width 213 height 16
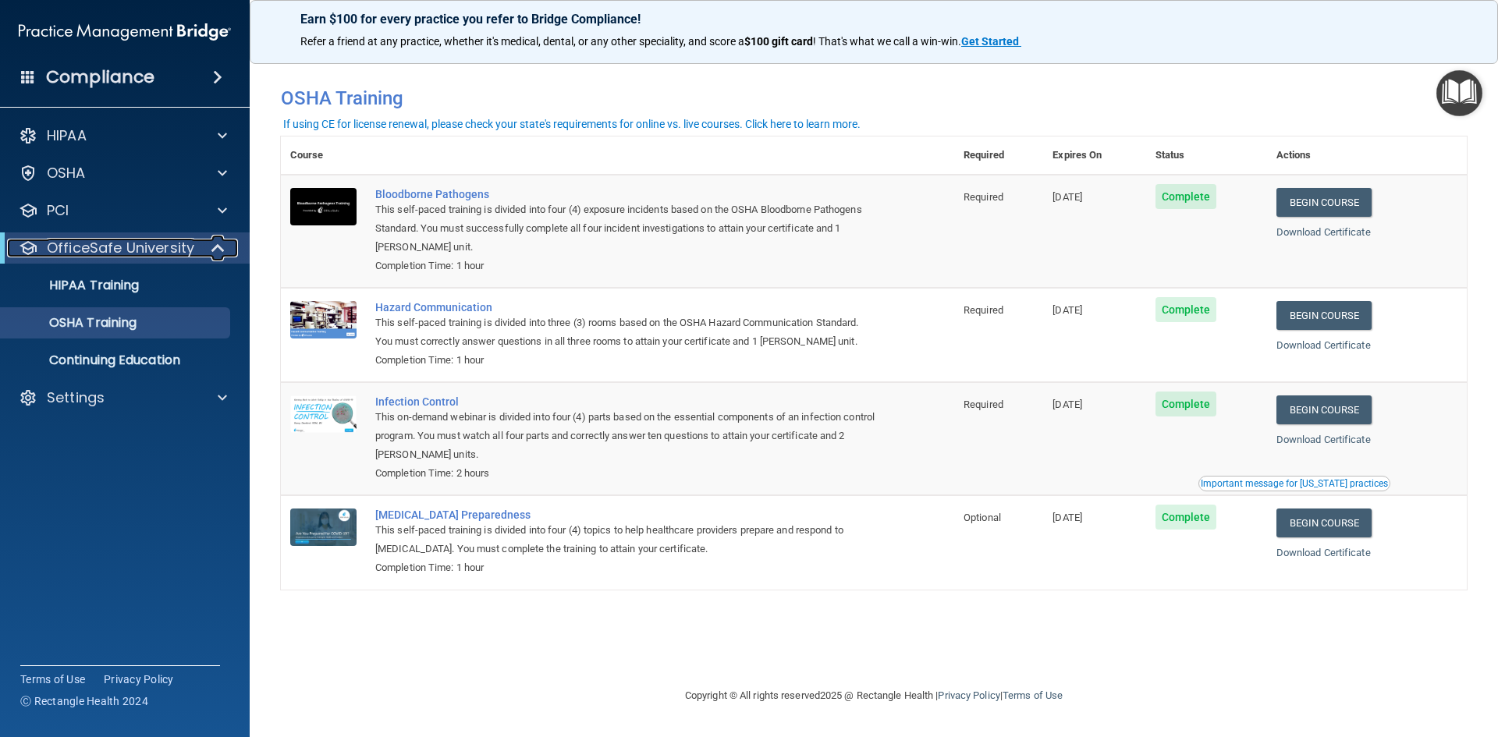
click at [112, 250] on p "OfficeSafe University" at bounding box center [120, 248] width 147 height 19
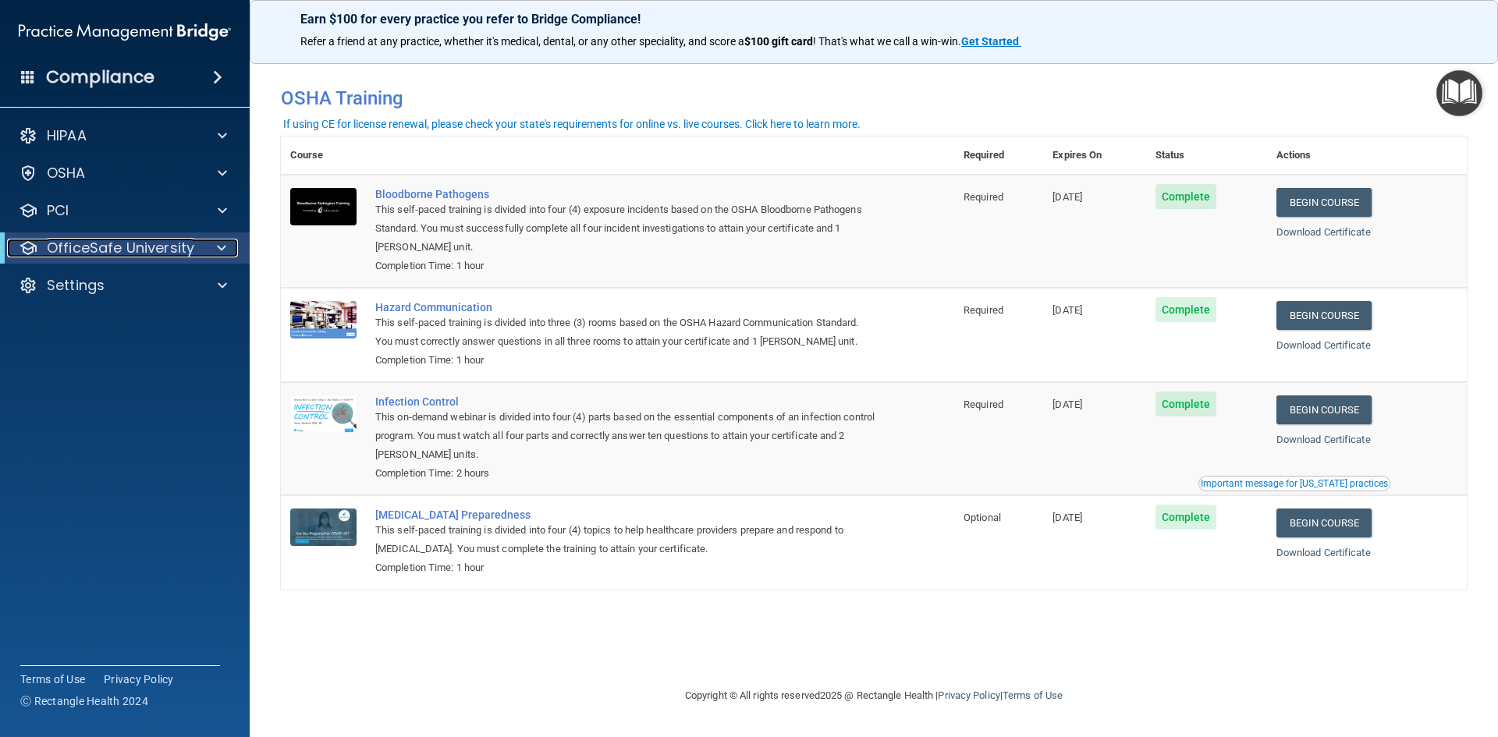
click at [93, 242] on p "OfficeSafe University" at bounding box center [120, 248] width 147 height 19
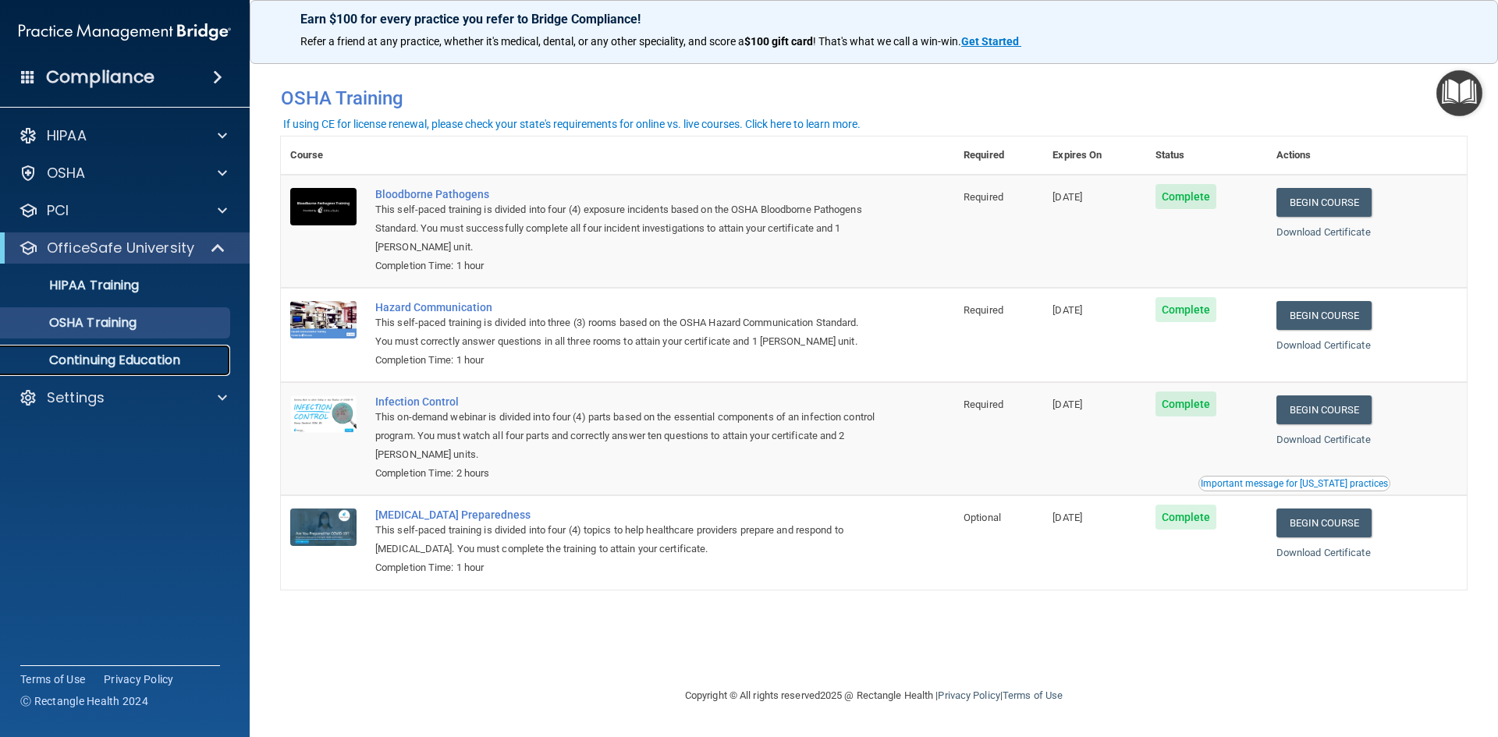
click at [109, 355] on p "Continuing Education" at bounding box center [116, 361] width 213 height 16
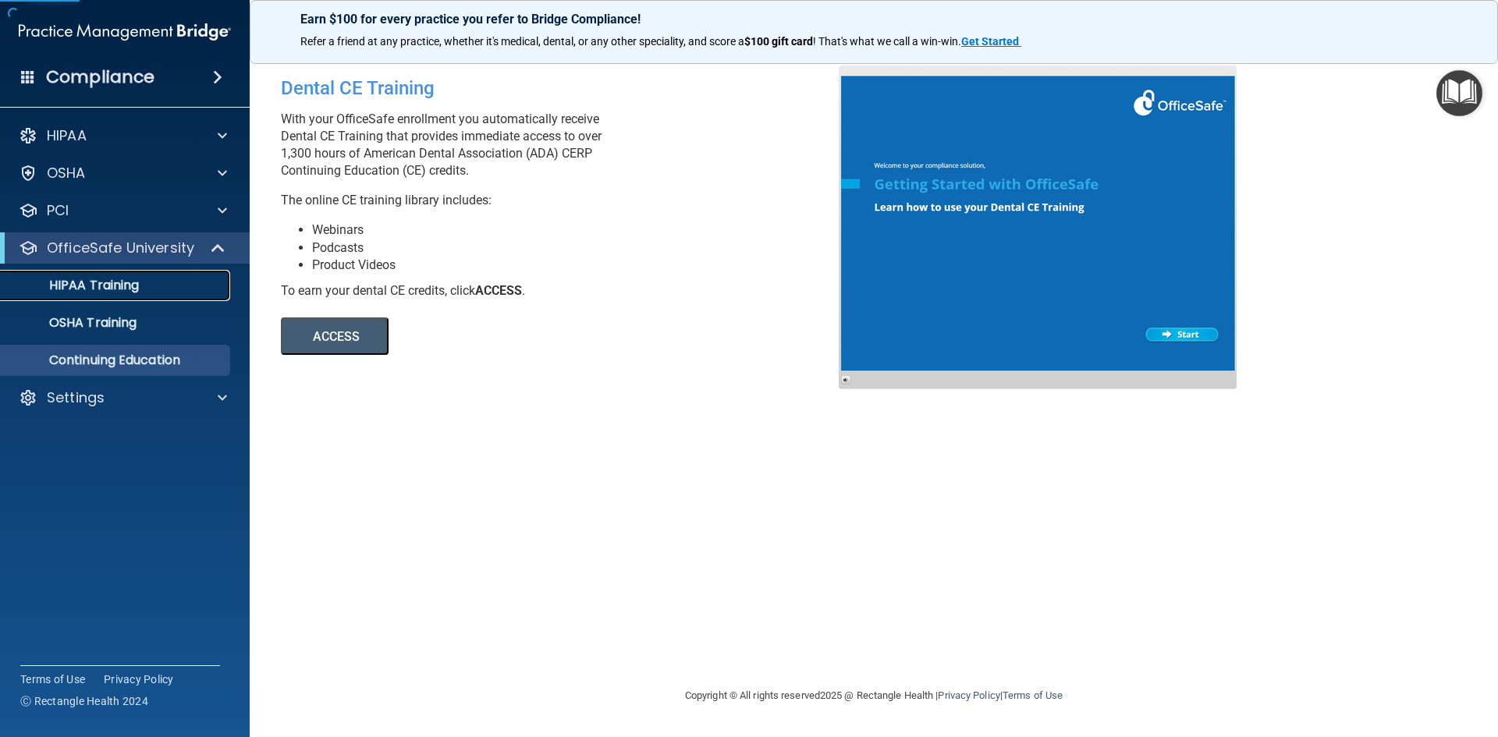
click at [123, 286] on p "HIPAA Training" at bounding box center [74, 286] width 129 height 16
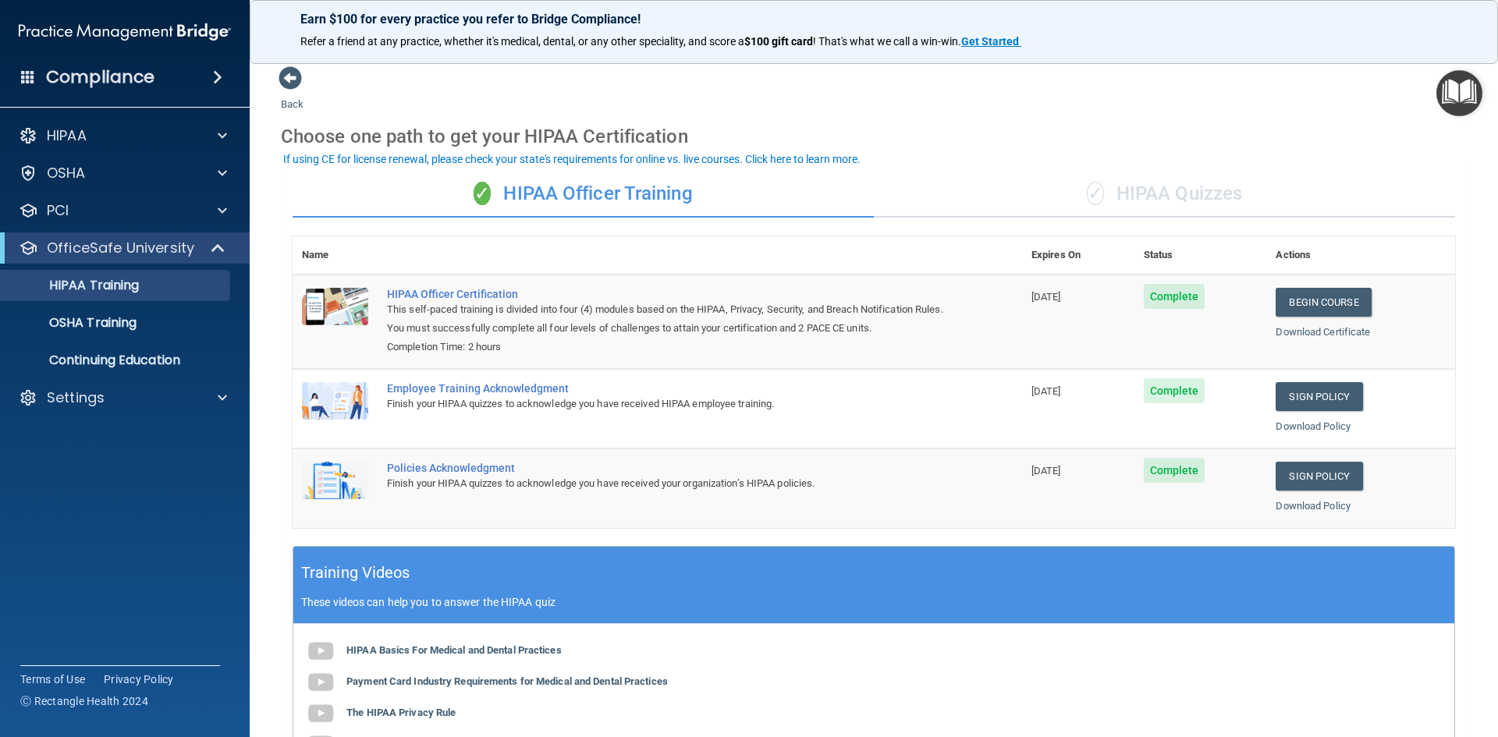
click at [222, 78] on span at bounding box center [217, 77] width 9 height 19
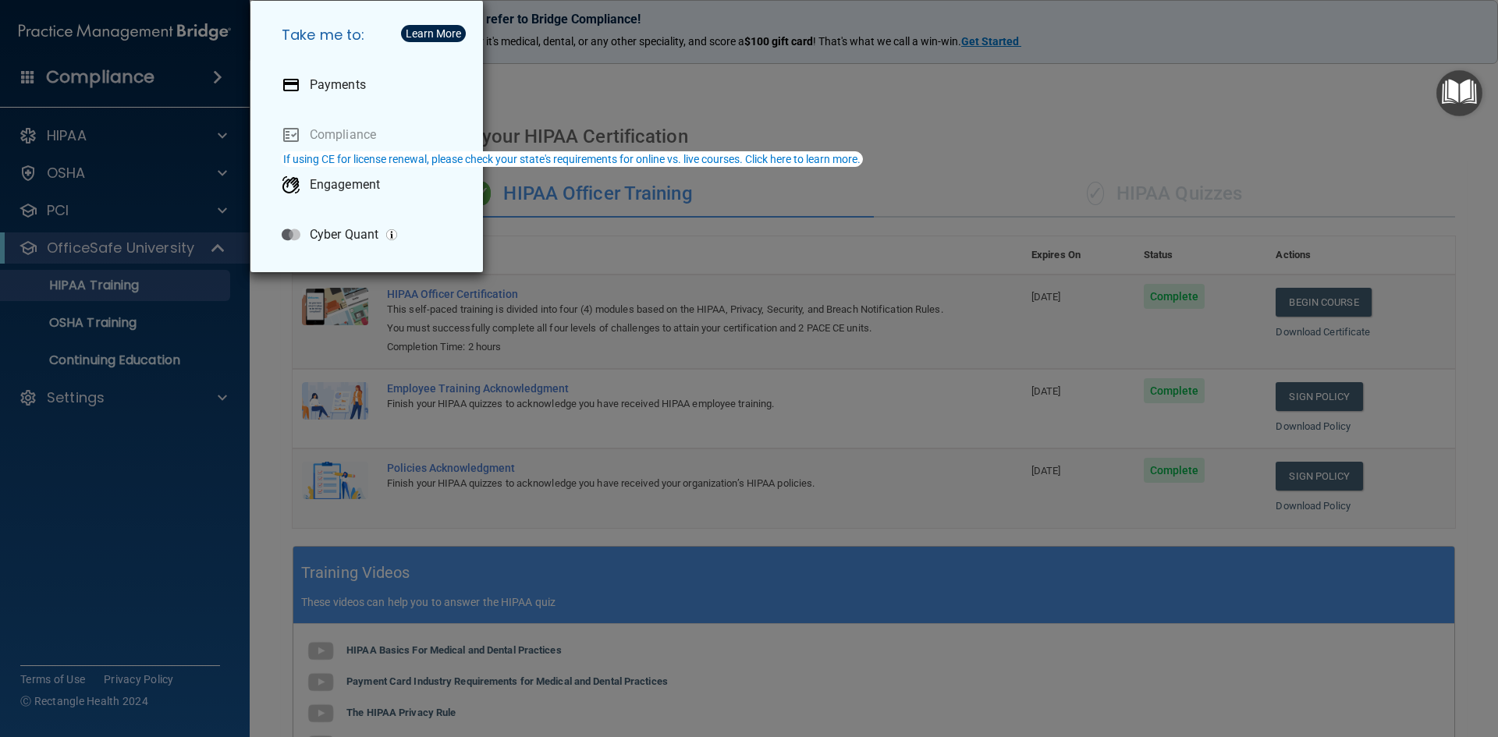
click at [95, 136] on div "Take me to: Payments Compliance Engagement Cyber Quant" at bounding box center [749, 368] width 1498 height 737
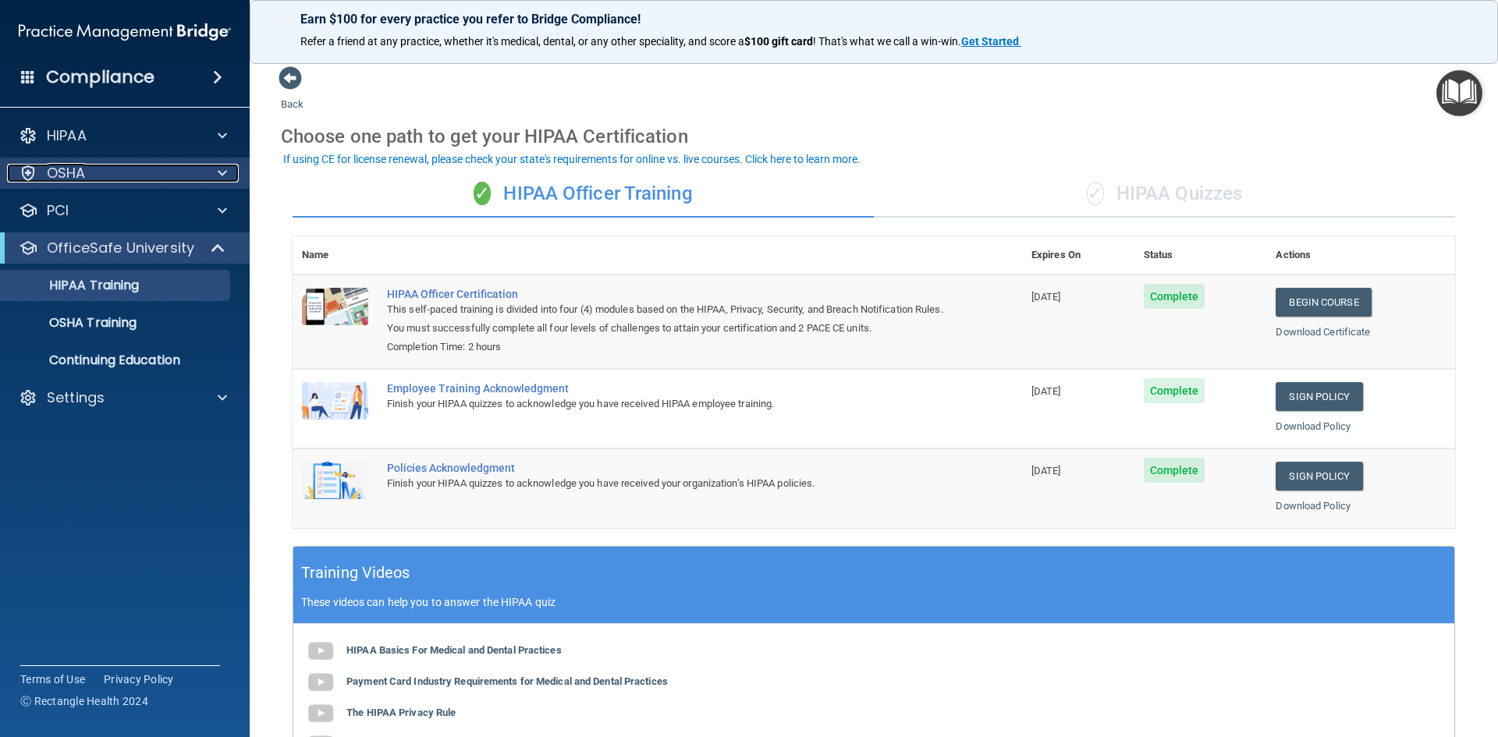
click at [222, 179] on span at bounding box center [222, 173] width 9 height 19
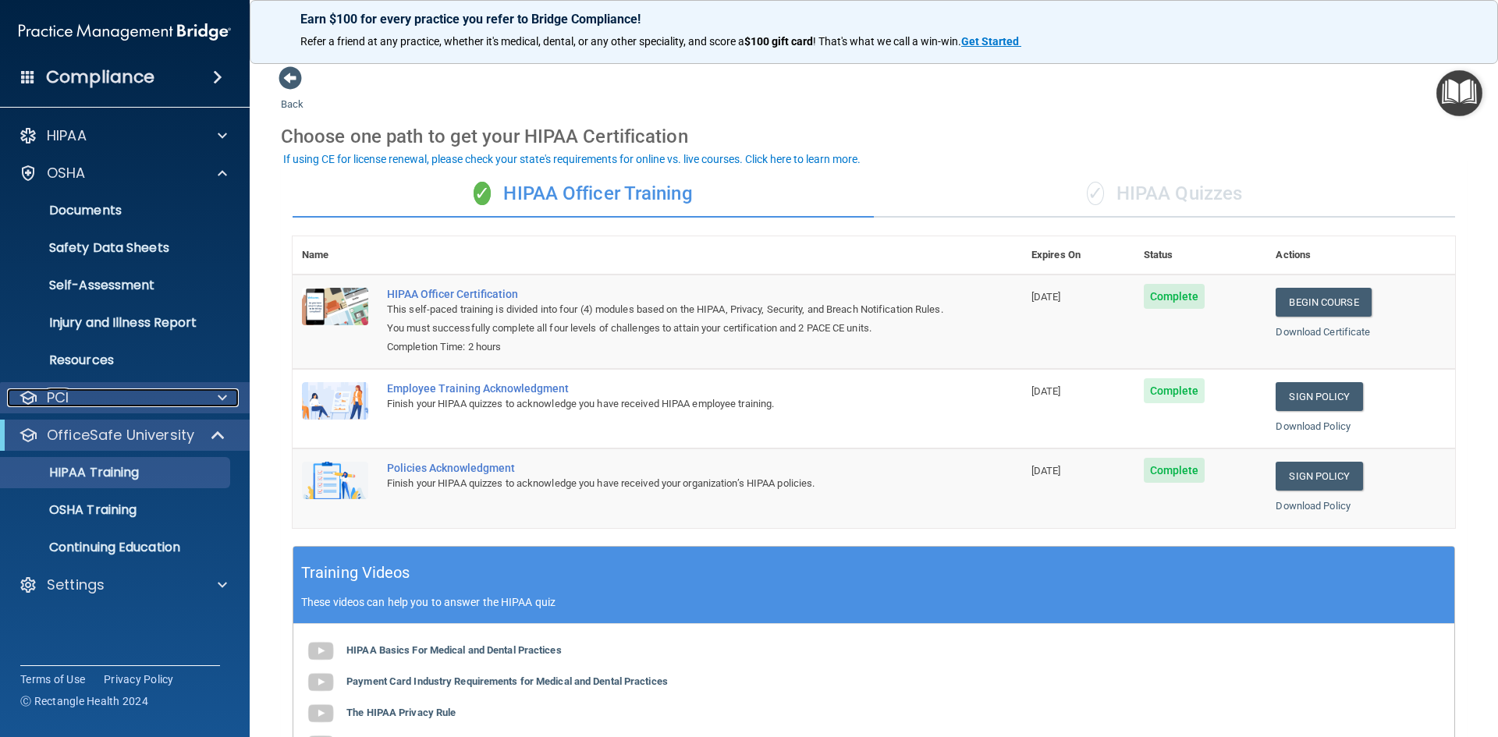
click at [222, 397] on span at bounding box center [222, 398] width 9 height 19
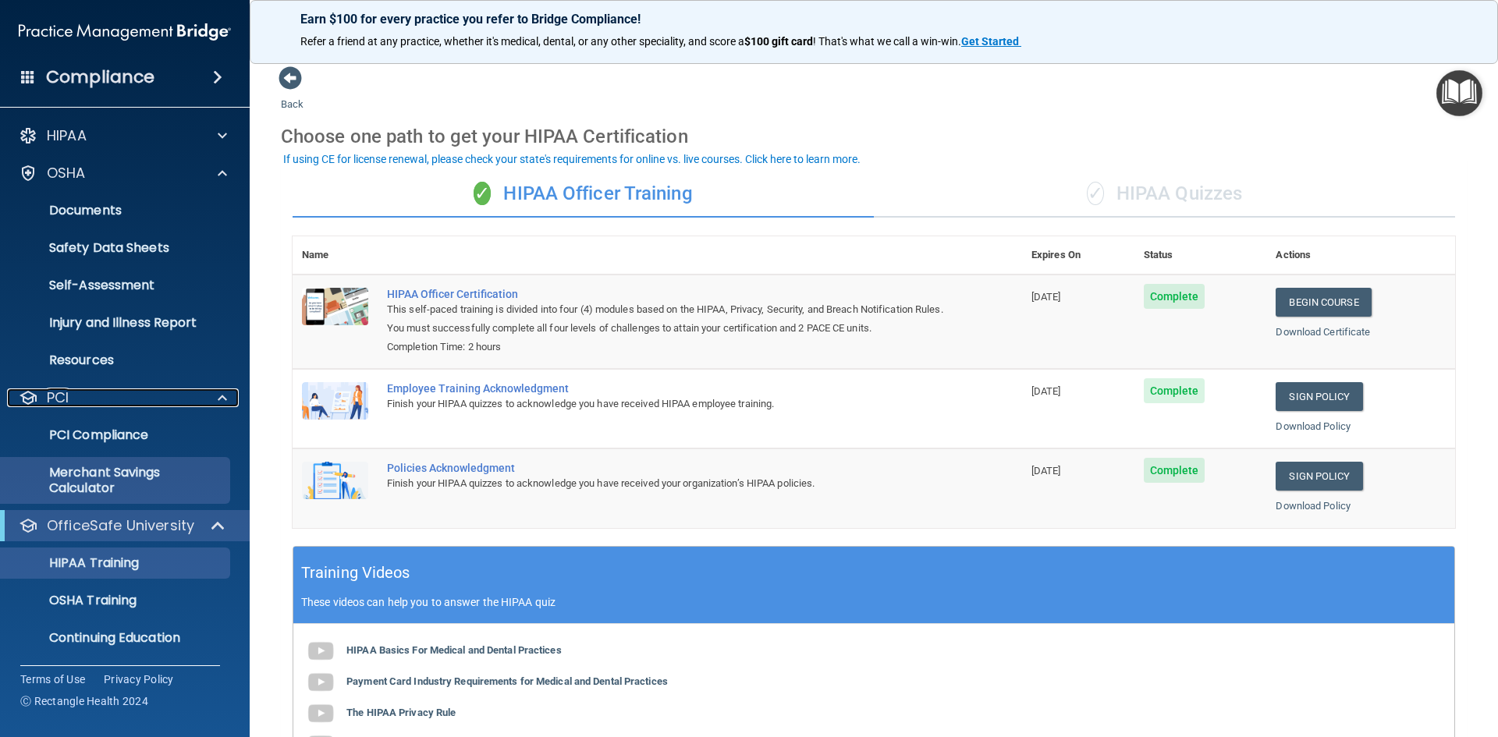
scroll to position [38, 0]
